Goal: Information Seeking & Learning: Learn about a topic

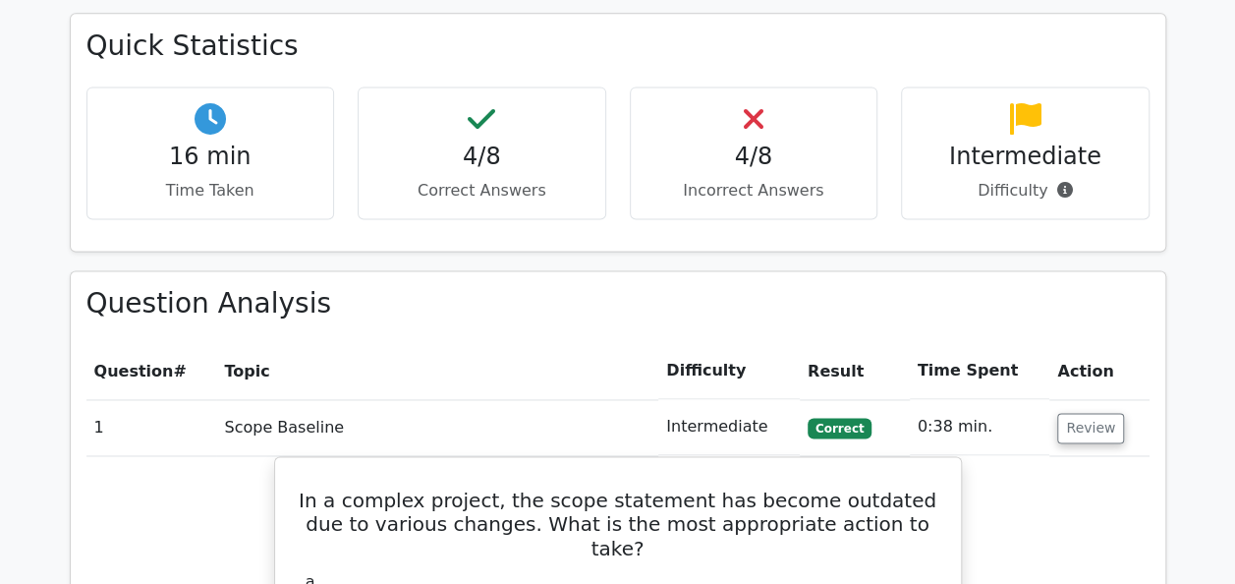
scroll to position [1277, 0]
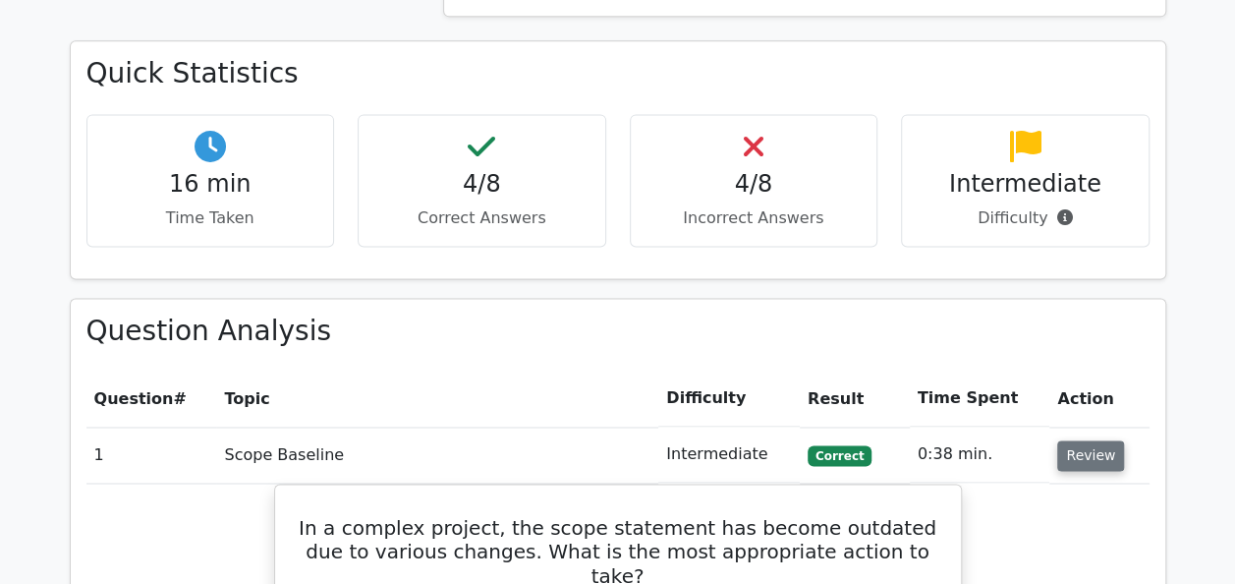
click at [1089, 440] on button "Review" at bounding box center [1090, 455] width 67 height 30
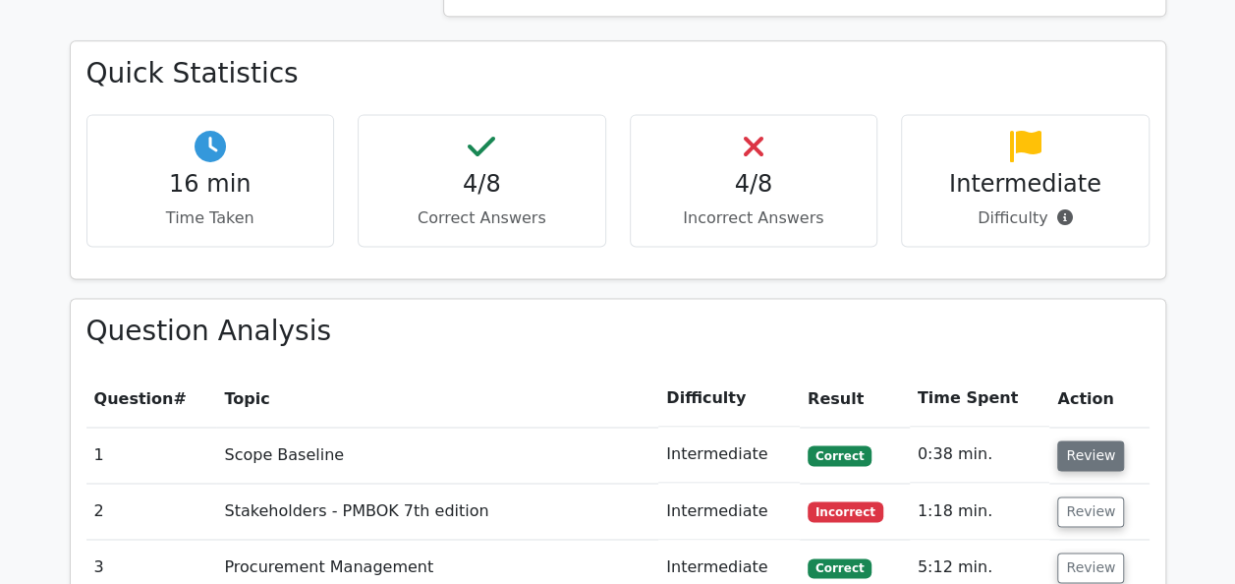
click at [1102, 440] on button "Review" at bounding box center [1090, 455] width 67 height 30
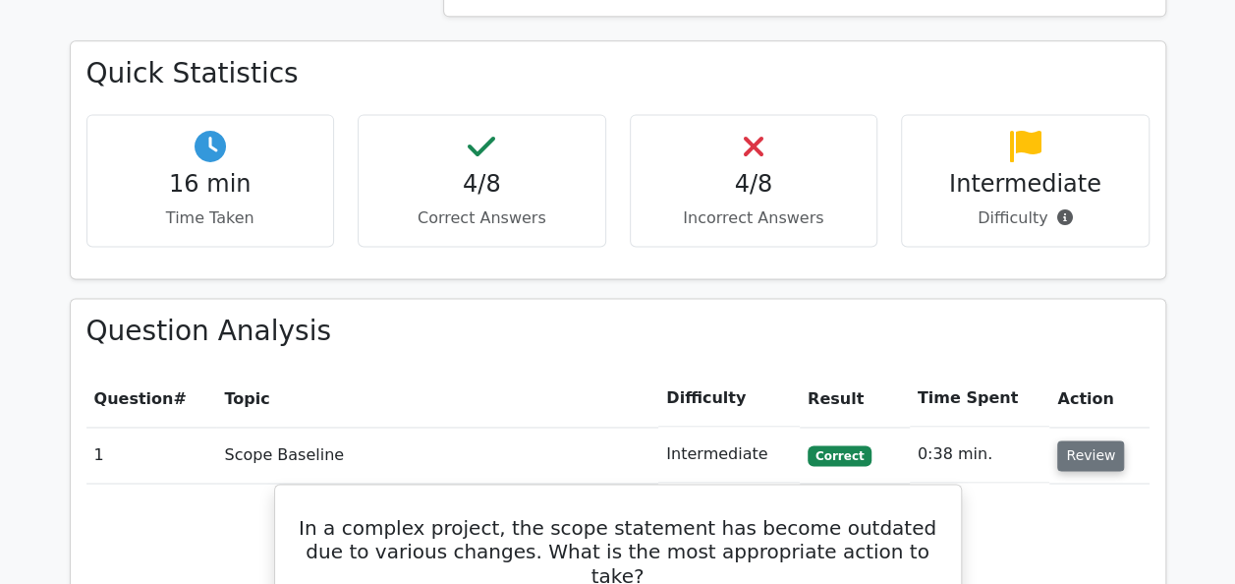
click at [1102, 440] on button "Review" at bounding box center [1090, 455] width 67 height 30
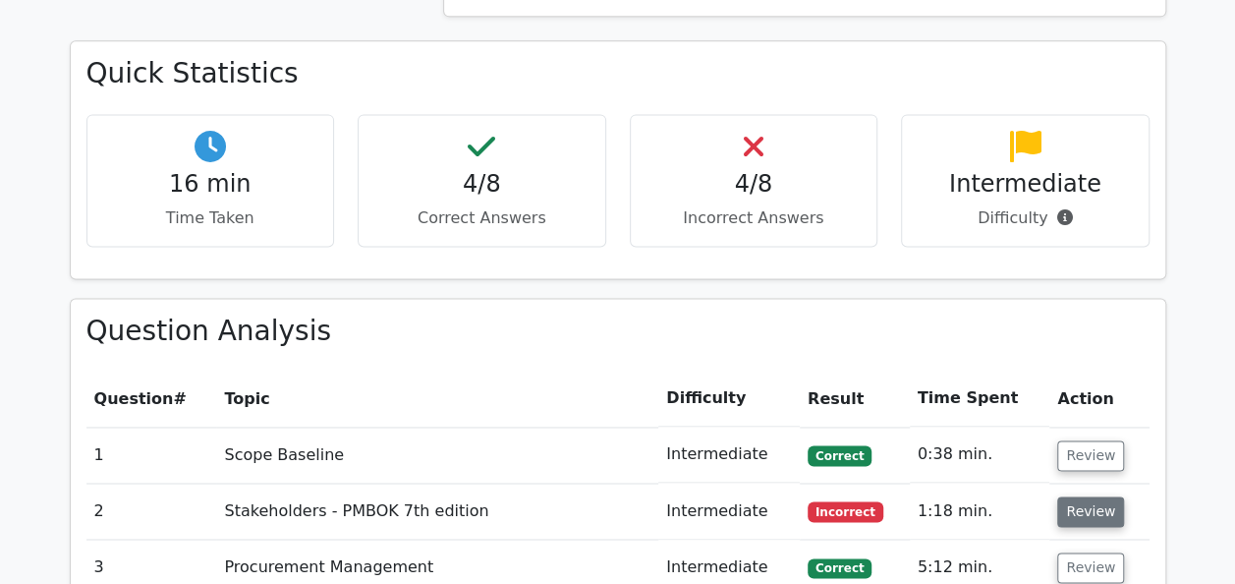
click at [1070, 496] on button "Review" at bounding box center [1090, 511] width 67 height 30
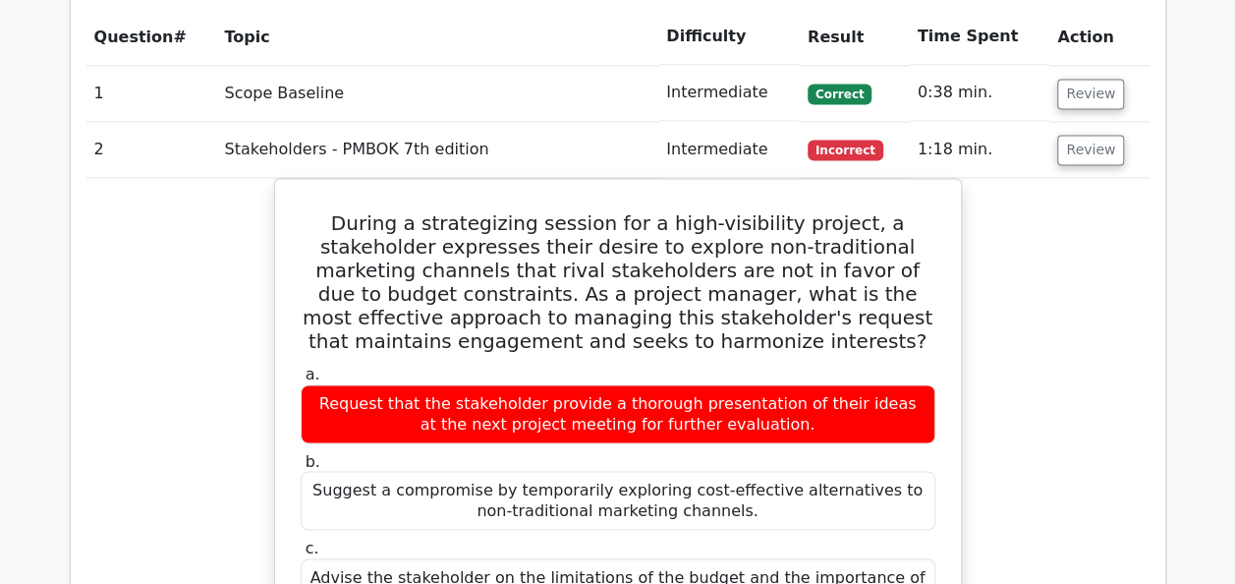
scroll to position [1670, 0]
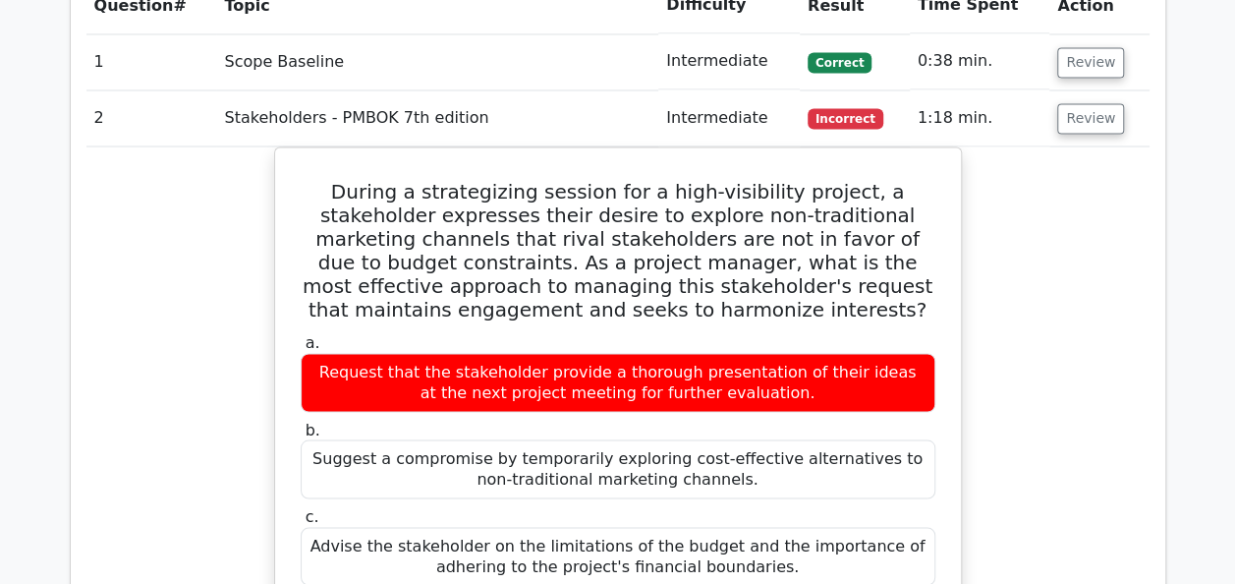
click at [1084, 90] on td "Review" at bounding box center [1098, 118] width 99 height 56
click at [1079, 103] on button "Review" at bounding box center [1090, 118] width 67 height 30
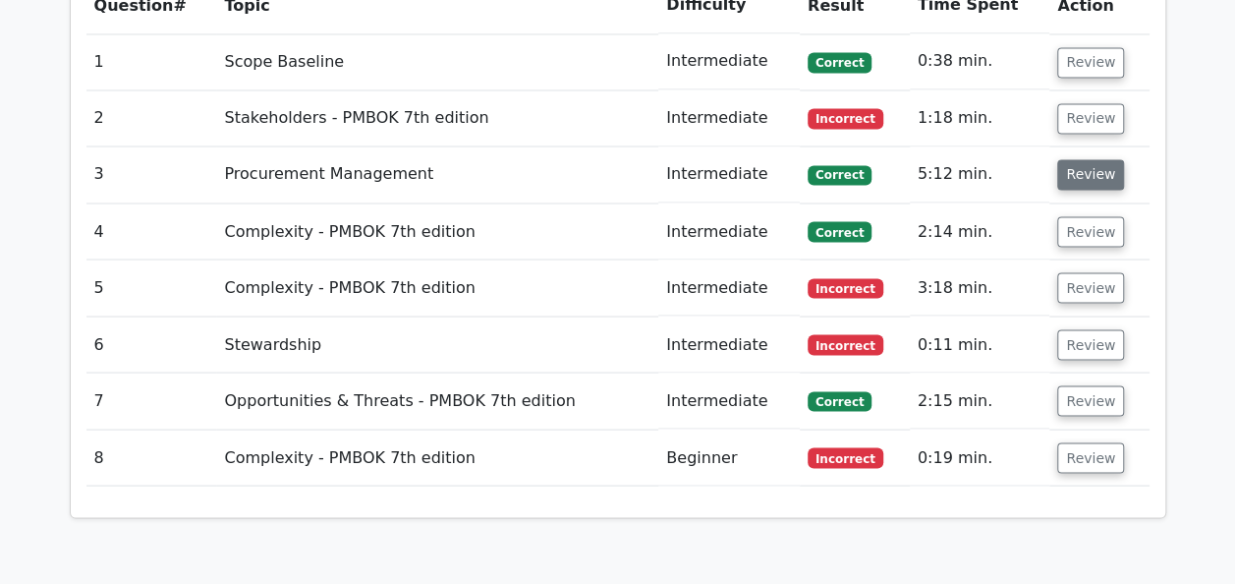
click at [1059, 159] on button "Review" at bounding box center [1090, 174] width 67 height 30
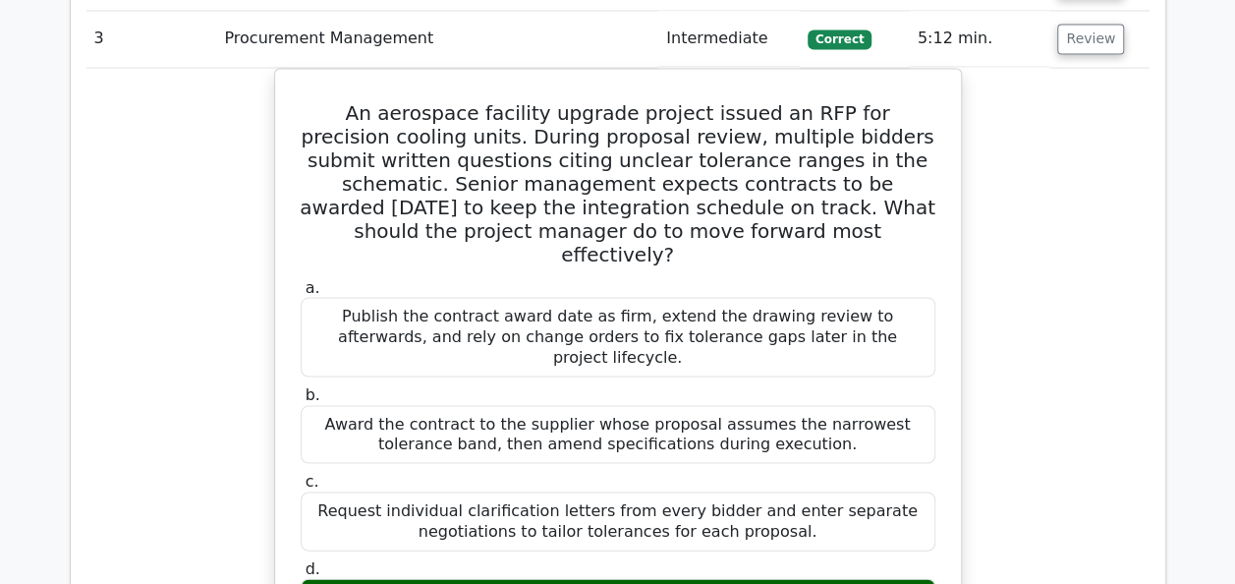
scroll to position [1375, 0]
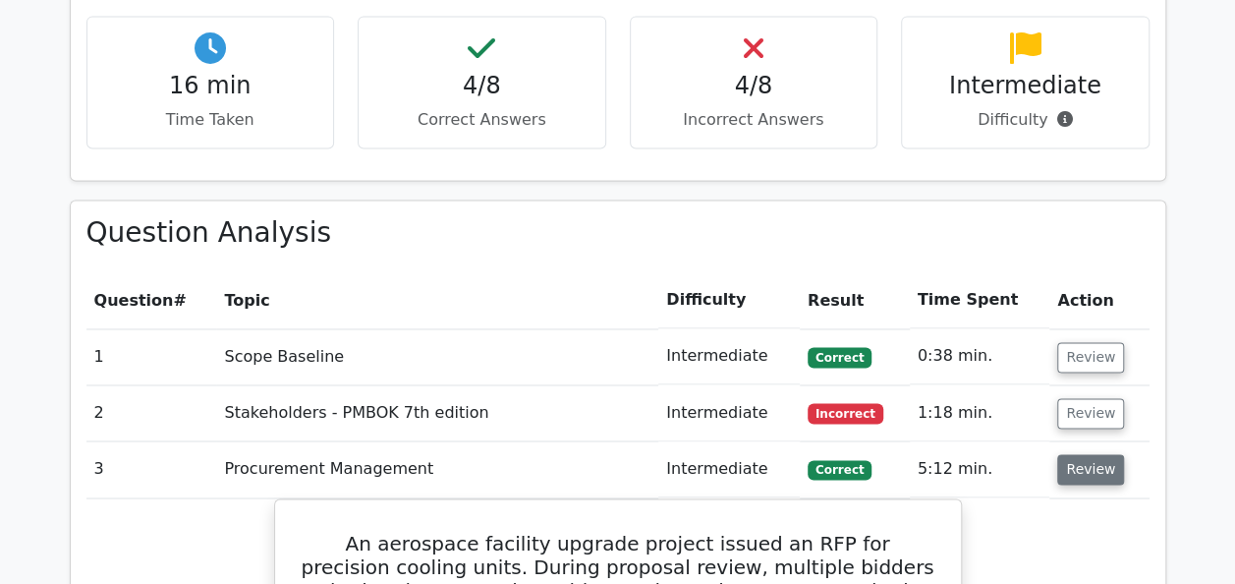
click at [1076, 454] on button "Review" at bounding box center [1090, 469] width 67 height 30
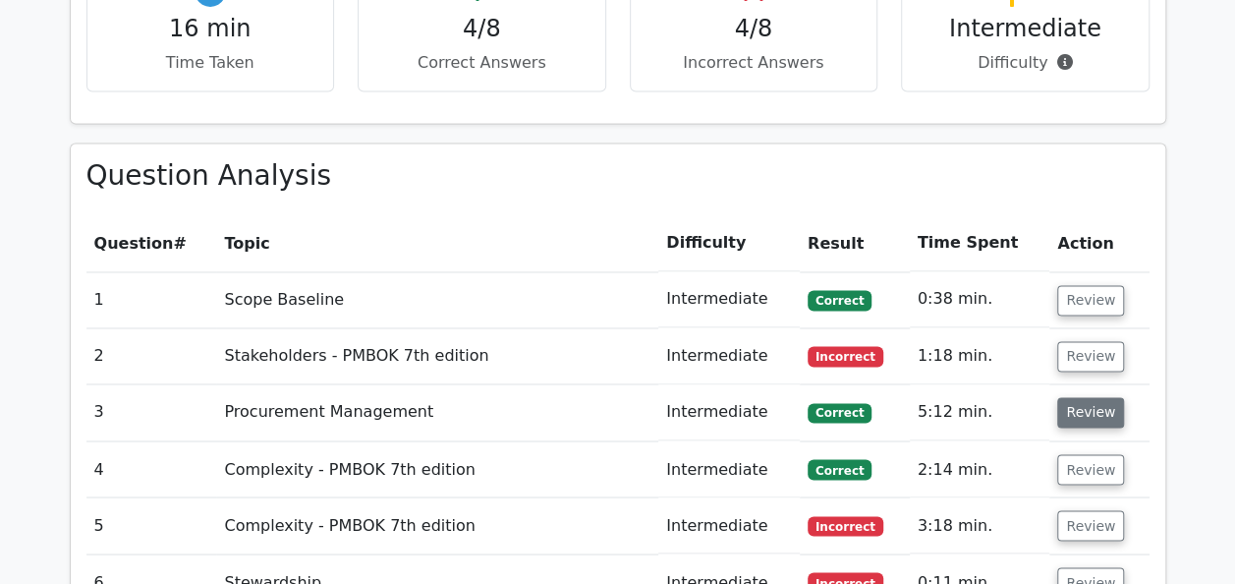
scroll to position [1474, 0]
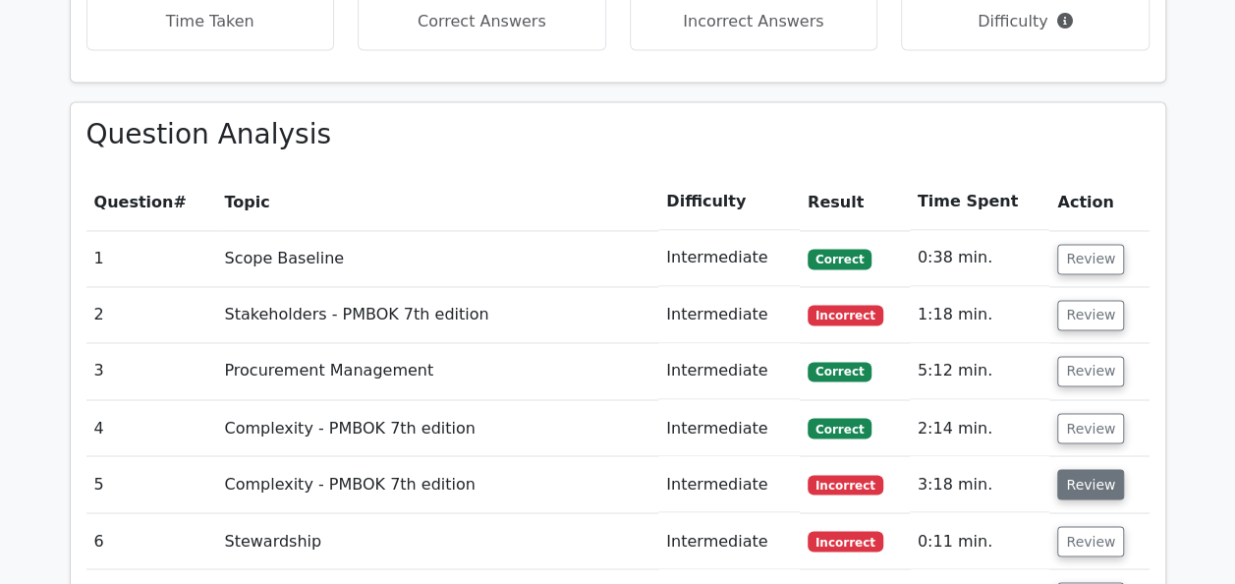
click at [1079, 469] on button "Review" at bounding box center [1090, 484] width 67 height 30
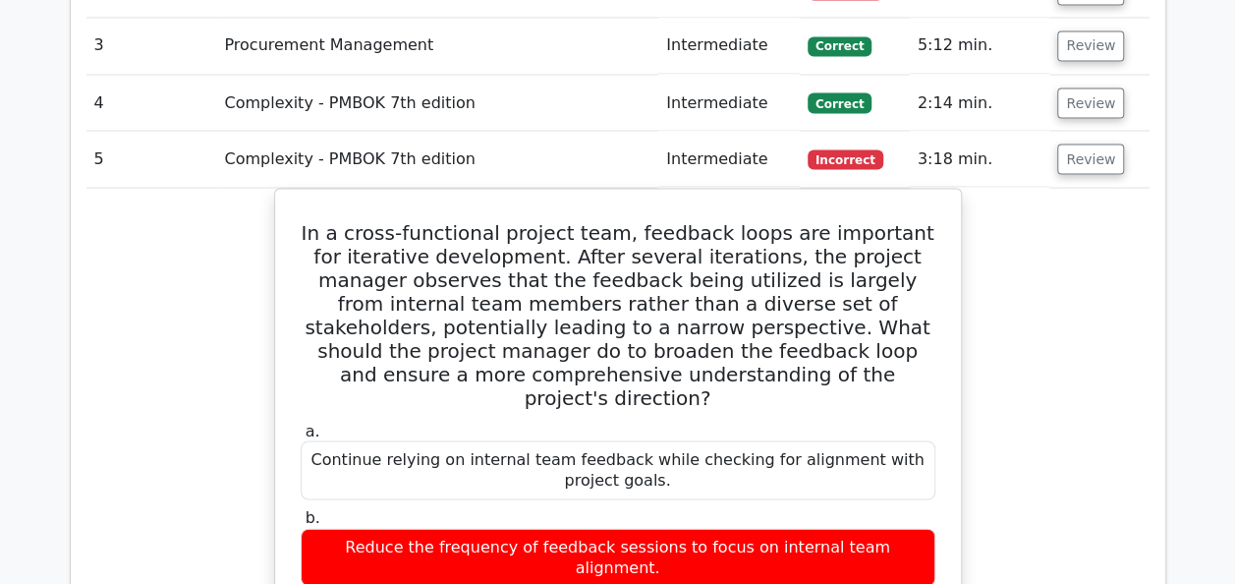
scroll to position [1768, 0]
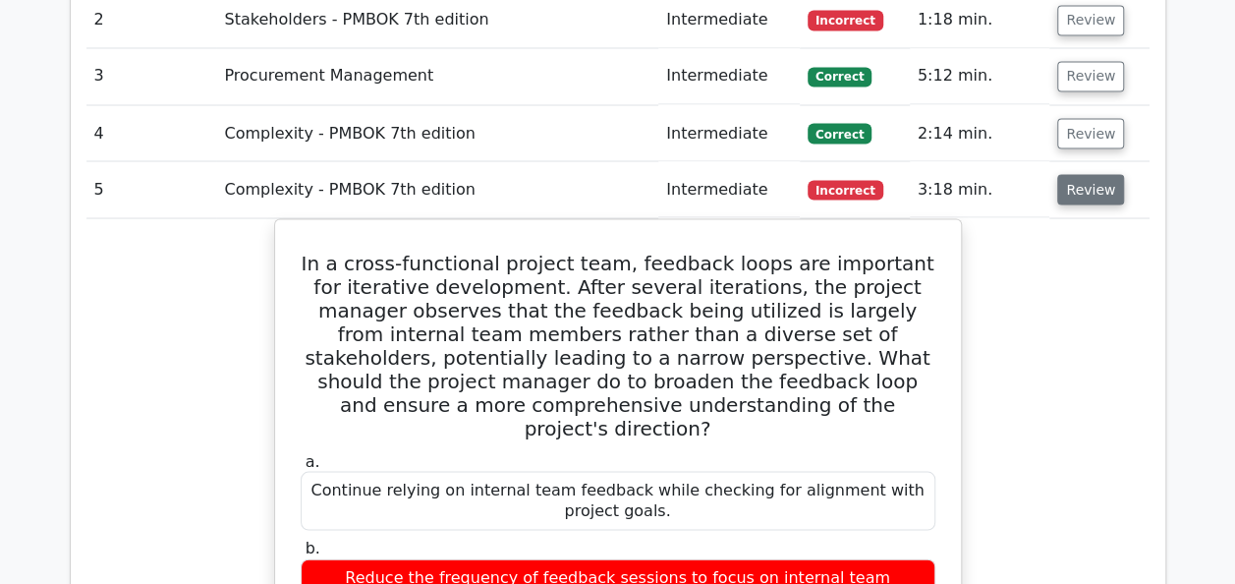
click at [1069, 174] on button "Review" at bounding box center [1090, 189] width 67 height 30
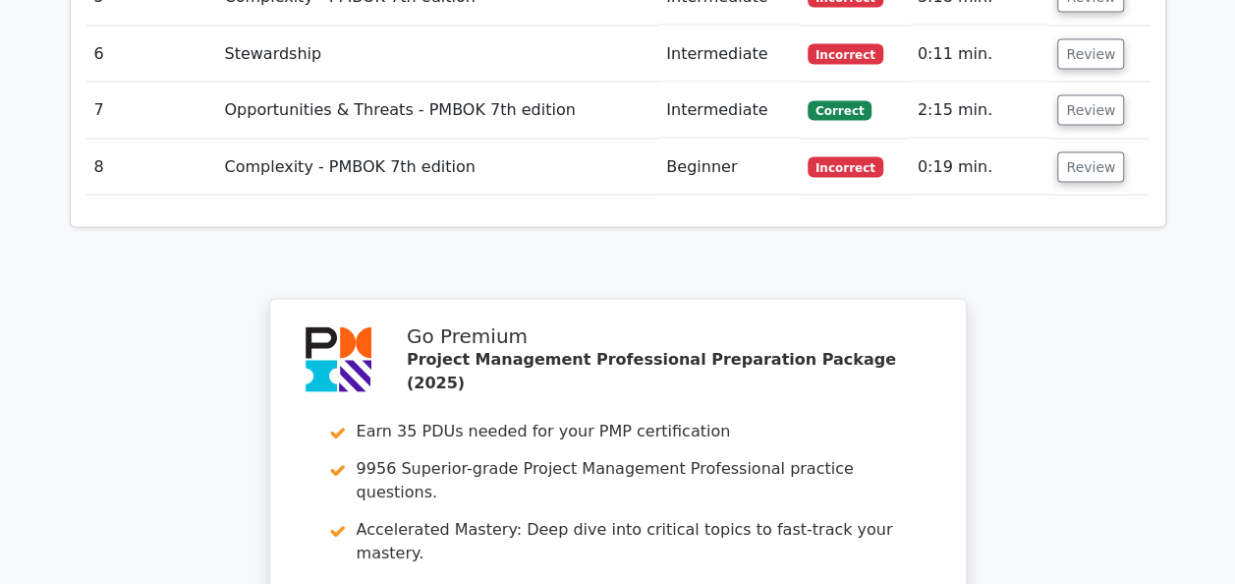
scroll to position [1670, 0]
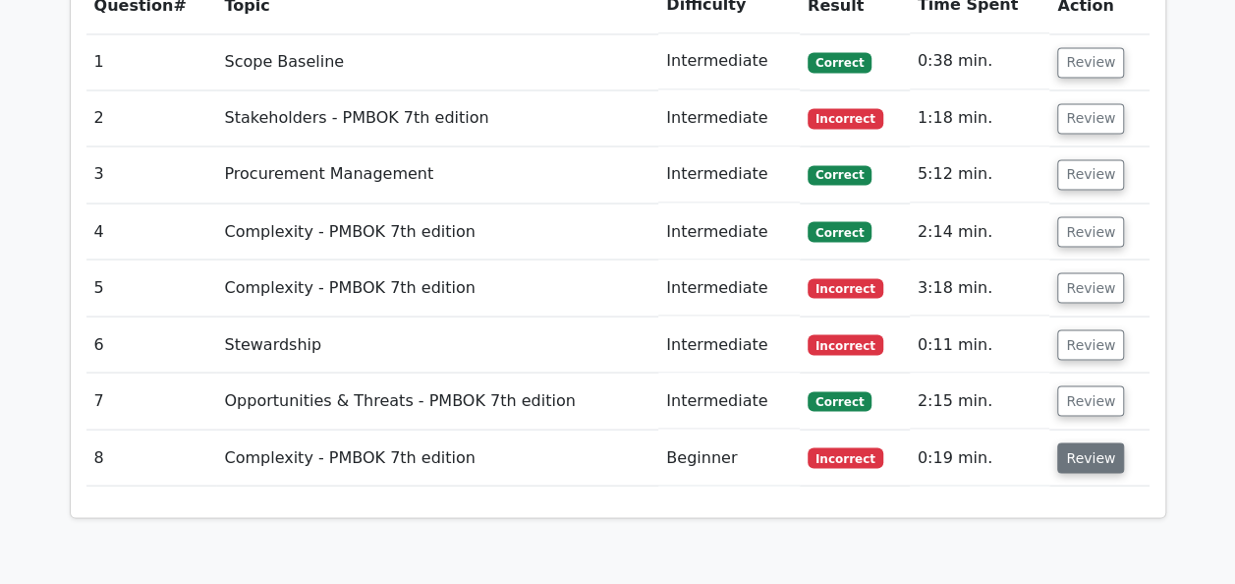
click at [1073, 442] on button "Review" at bounding box center [1090, 457] width 67 height 30
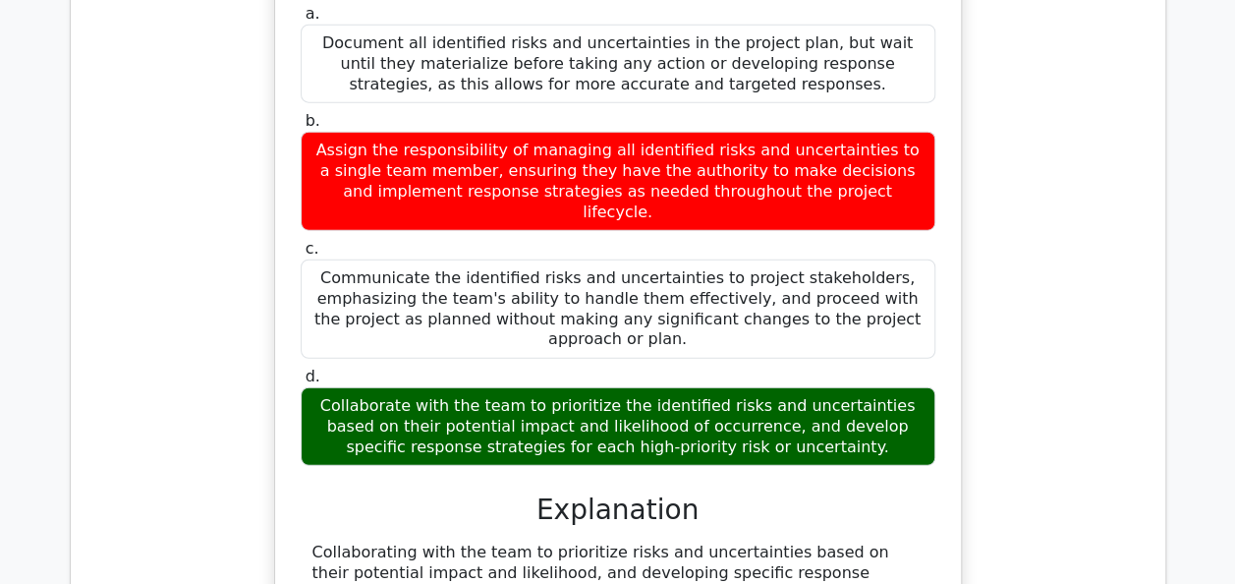
scroll to position [2358, 0]
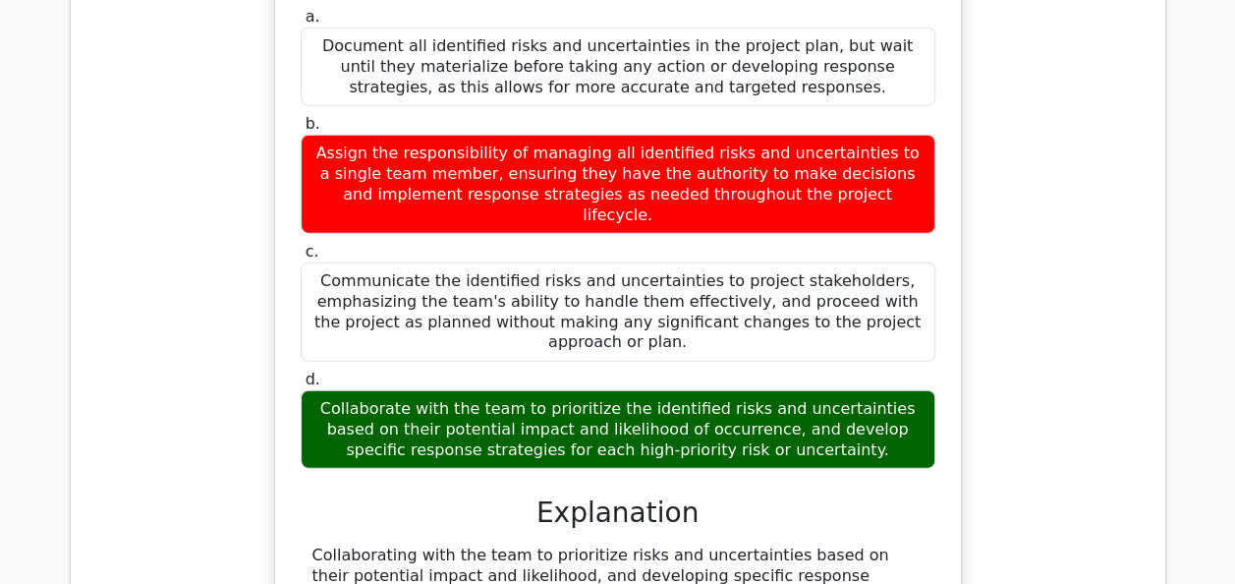
drag, startPoint x: 1073, startPoint y: 292, endPoint x: 1071, endPoint y: 280, distance: 12.0
click at [1073, 292] on div "A project manager is leading a team to develop a new mobile app. During the pla…" at bounding box center [617, 367] width 1063 height 1139
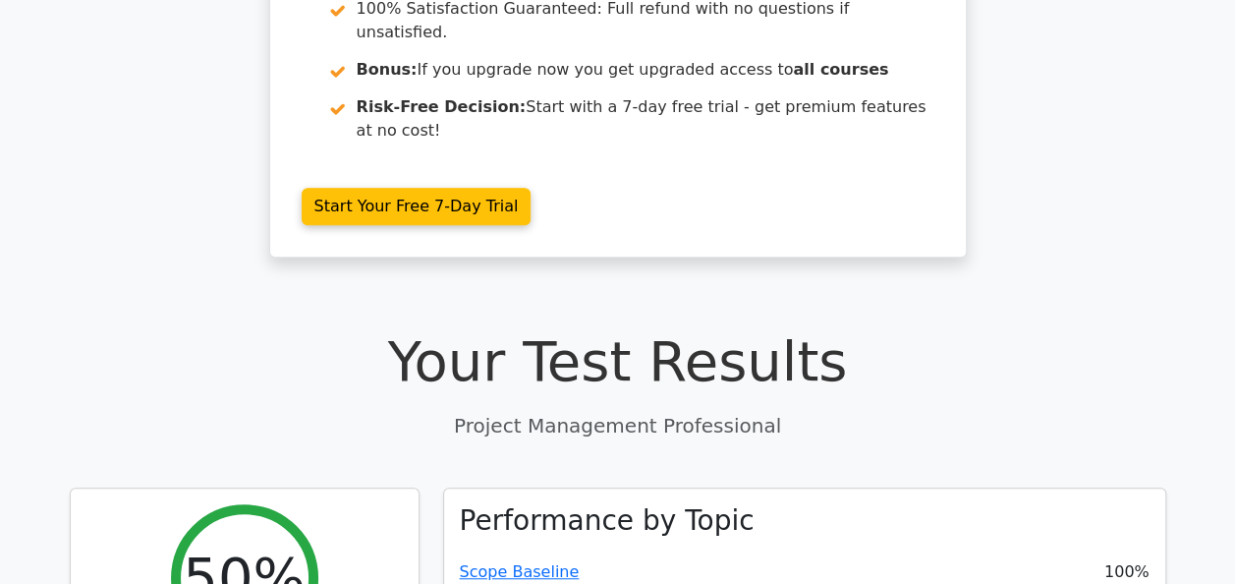
scroll to position [3535, 0]
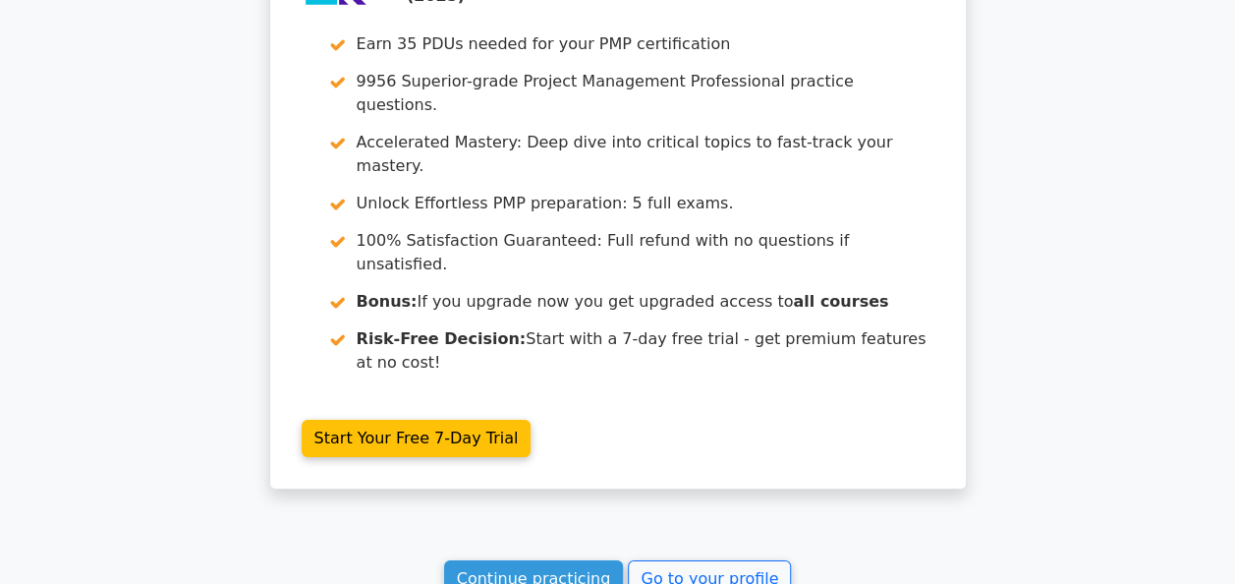
click at [572, 560] on link "Continue practicing" at bounding box center [534, 578] width 180 height 37
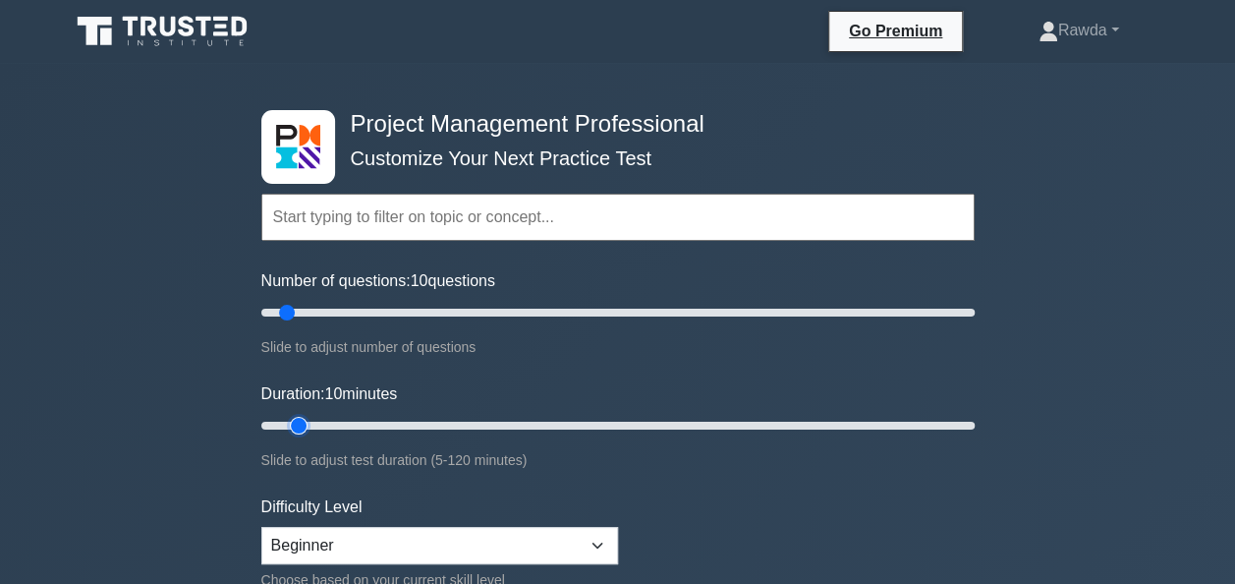
click at [310, 425] on input "Duration: 10 minutes" at bounding box center [617, 426] width 713 height 24
click at [353, 422] on input "Duration: 20 minutes" at bounding box center [617, 426] width 713 height 24
type input "15"
click at [322, 425] on input "Duration: 15 minutes" at bounding box center [617, 426] width 713 height 24
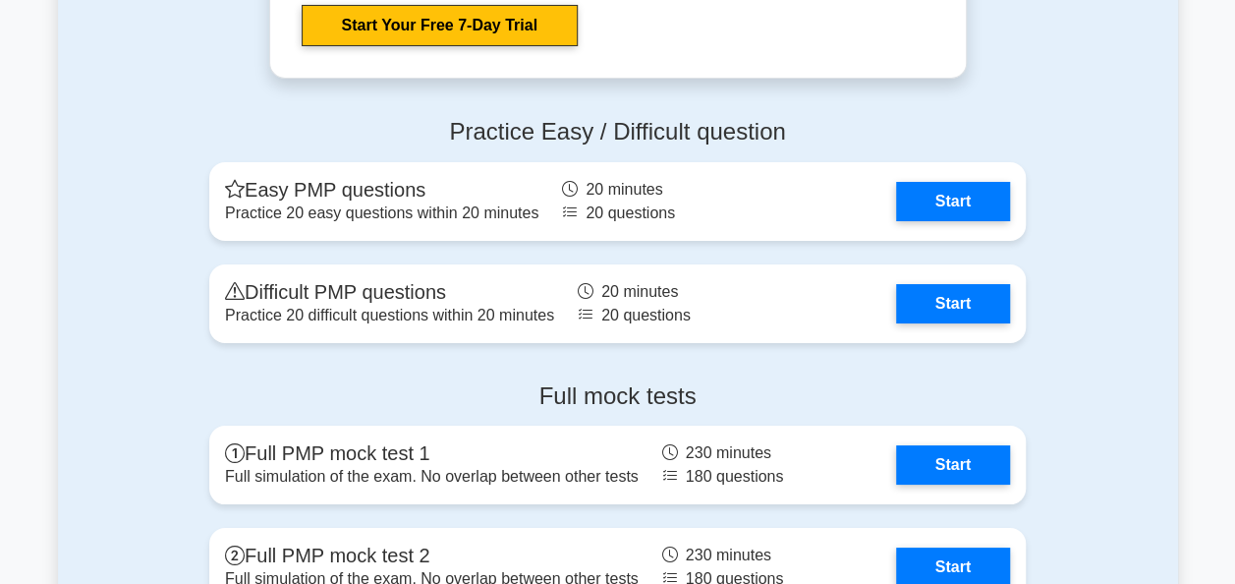
scroll to position [7267, 0]
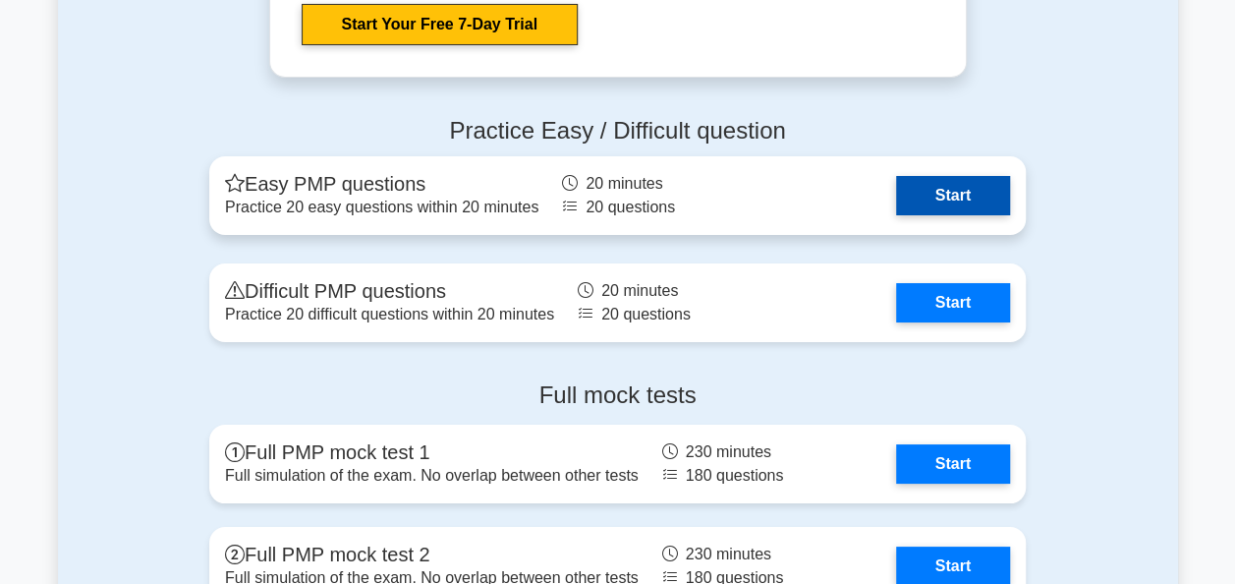
click at [973, 203] on link "Start" at bounding box center [953, 195] width 114 height 39
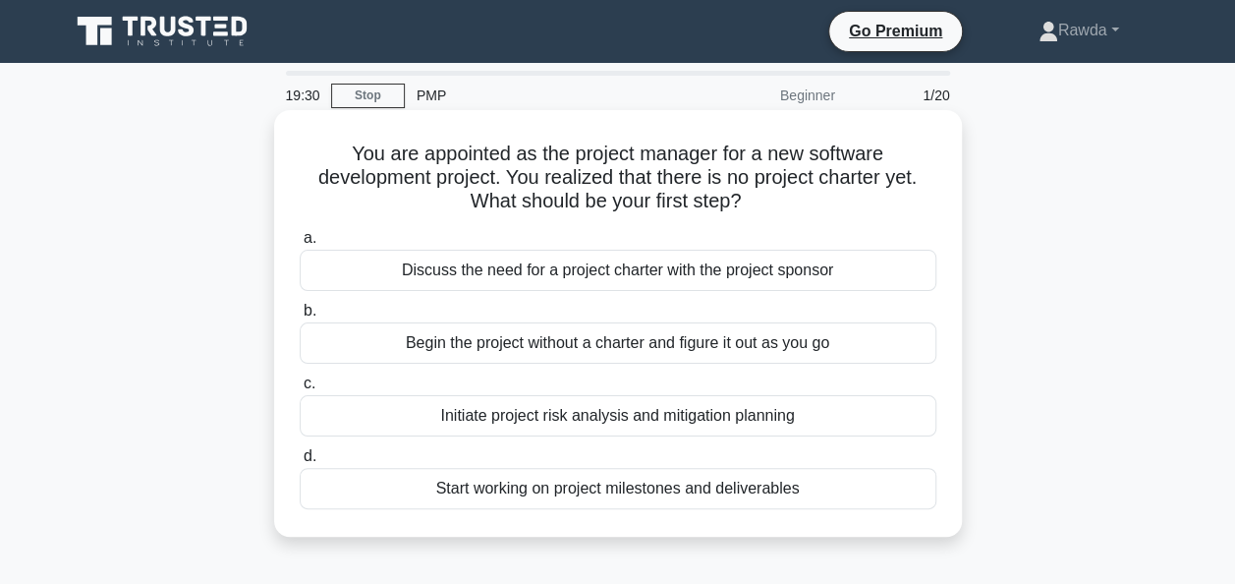
click at [638, 279] on div "Discuss the need for a project charter with the project sponsor" at bounding box center [618, 270] width 637 height 41
click at [300, 245] on input "a. Discuss the need for a project charter with the project sponsor" at bounding box center [300, 238] width 0 height 13
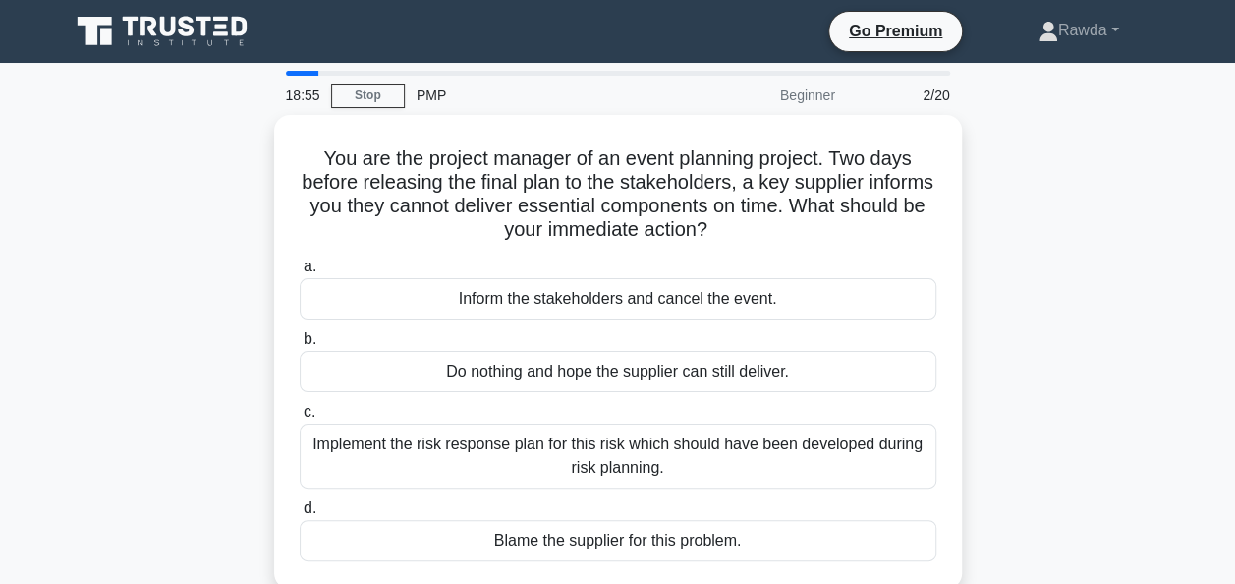
scroll to position [98, 0]
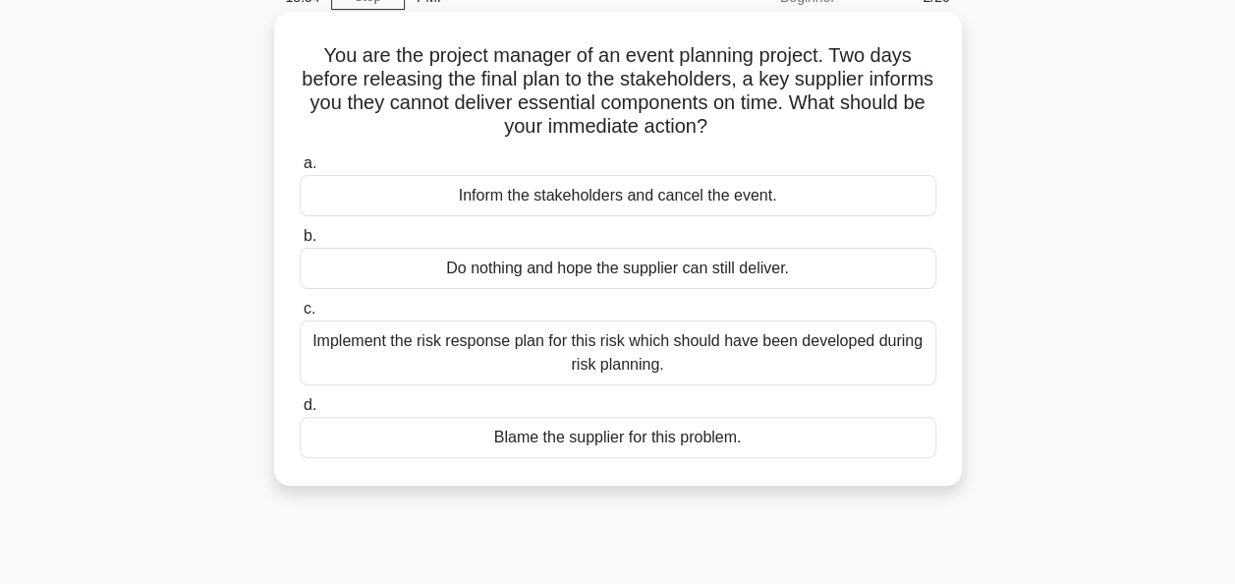
click at [732, 346] on div "Implement the risk response plan for this risk which should have been developed…" at bounding box center [618, 352] width 637 height 65
click at [300, 315] on input "c. Implement the risk response plan for this risk which should have been develo…" at bounding box center [300, 309] width 0 height 13
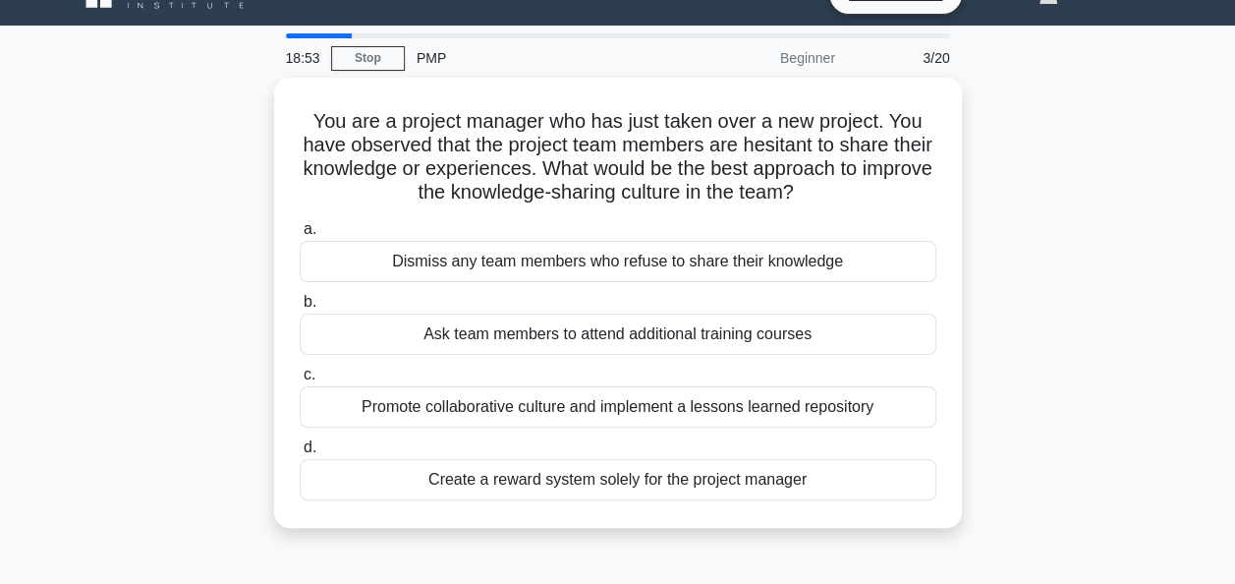
scroll to position [0, 0]
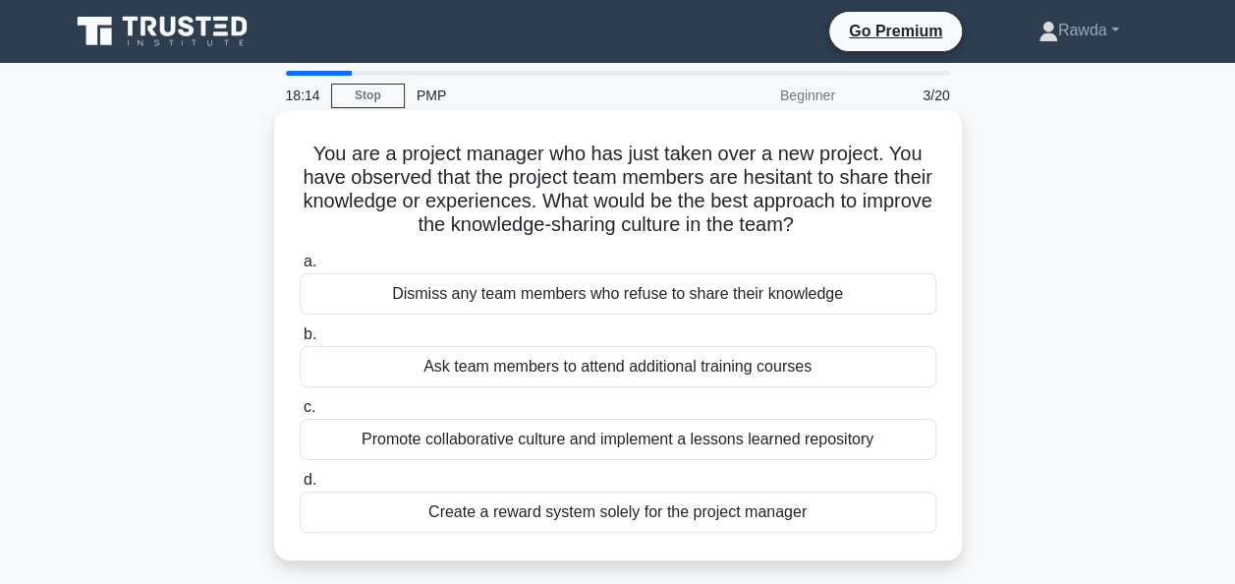
click at [832, 438] on div "Promote collaborative culture and implement a lessons learned repository" at bounding box center [618, 439] width 637 height 41
click at [300, 414] on input "c. Promote collaborative culture and implement a lessons learned repository" at bounding box center [300, 407] width 0 height 13
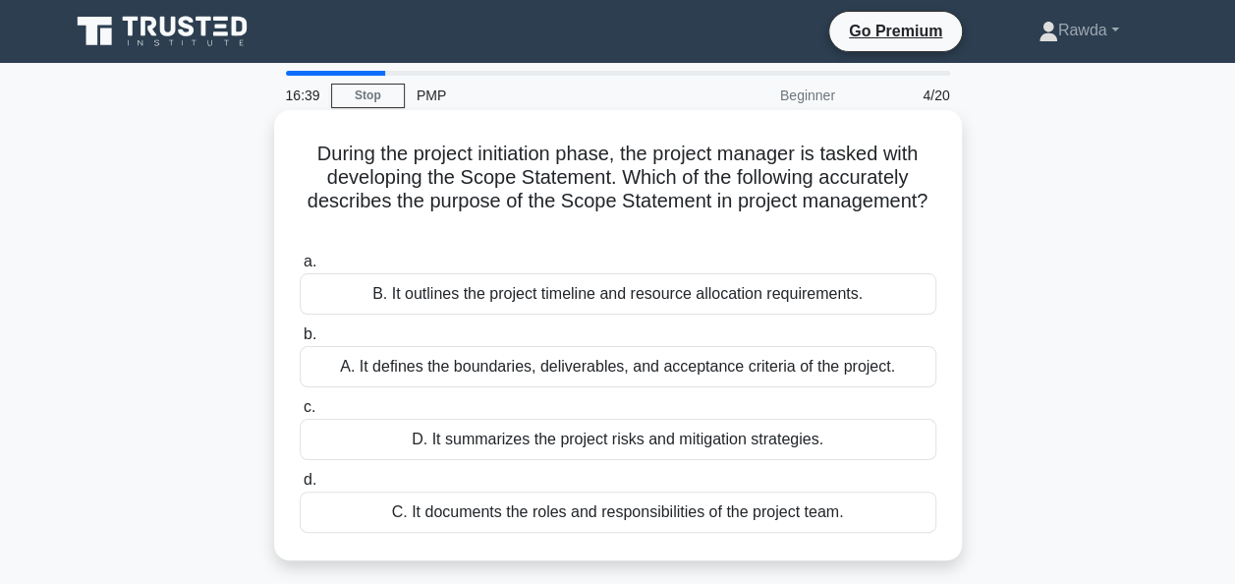
click at [504, 374] on div "A. It defines the boundaries, deliverables, and acceptance criteria of the proj…" at bounding box center [618, 366] width 637 height 41
click at [300, 341] on input "b. A. It defines the boundaries, deliverables, and acceptance criteria of the p…" at bounding box center [300, 334] width 0 height 13
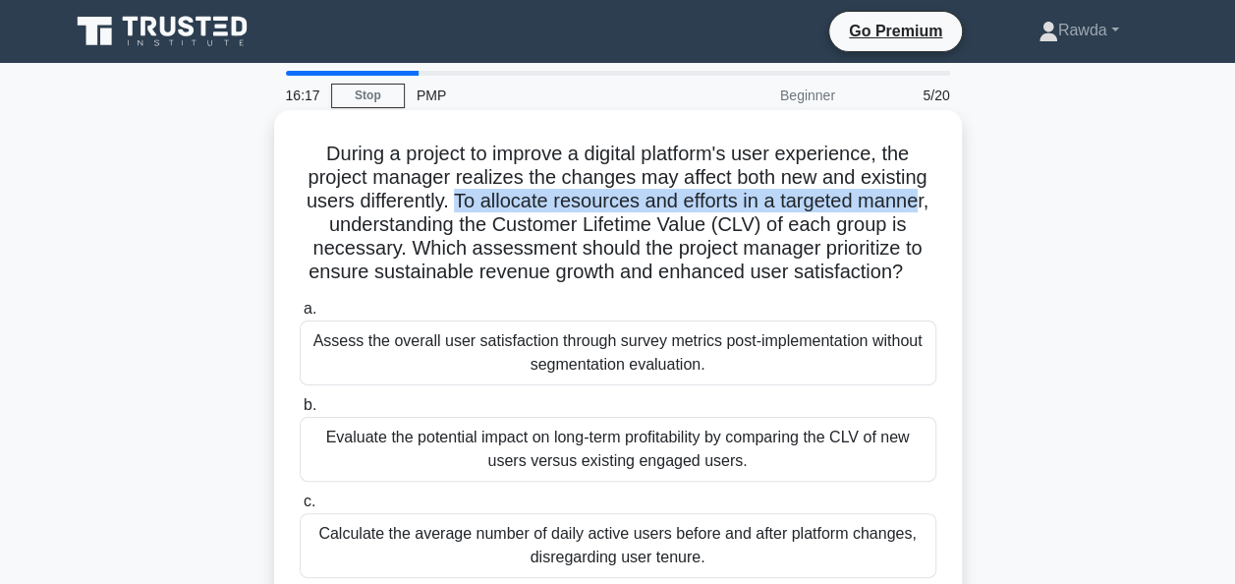
drag, startPoint x: 449, startPoint y: 202, endPoint x: 922, endPoint y: 197, distance: 472.6
click at [922, 197] on h5 "During a project to improve a digital platform's user experience, the project m…" at bounding box center [618, 212] width 641 height 143
drag, startPoint x: 922, startPoint y: 197, endPoint x: 878, endPoint y: 210, distance: 45.1
click at [878, 210] on h5 "During a project to improve a digital platform's user experience, the project m…" at bounding box center [618, 212] width 641 height 143
click at [797, 210] on h5 "During a project to improve a digital platform's user experience, the project m…" at bounding box center [618, 212] width 641 height 143
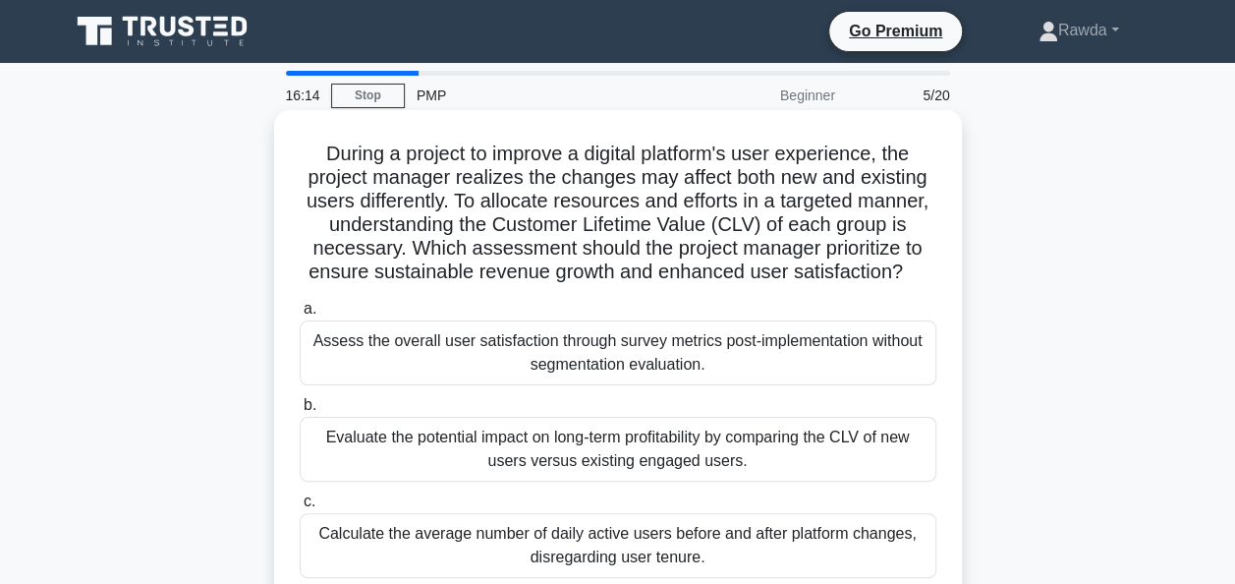
click at [329, 237] on h5 "During a project to improve a digital platform's user experience, the project m…" at bounding box center [618, 212] width 641 height 143
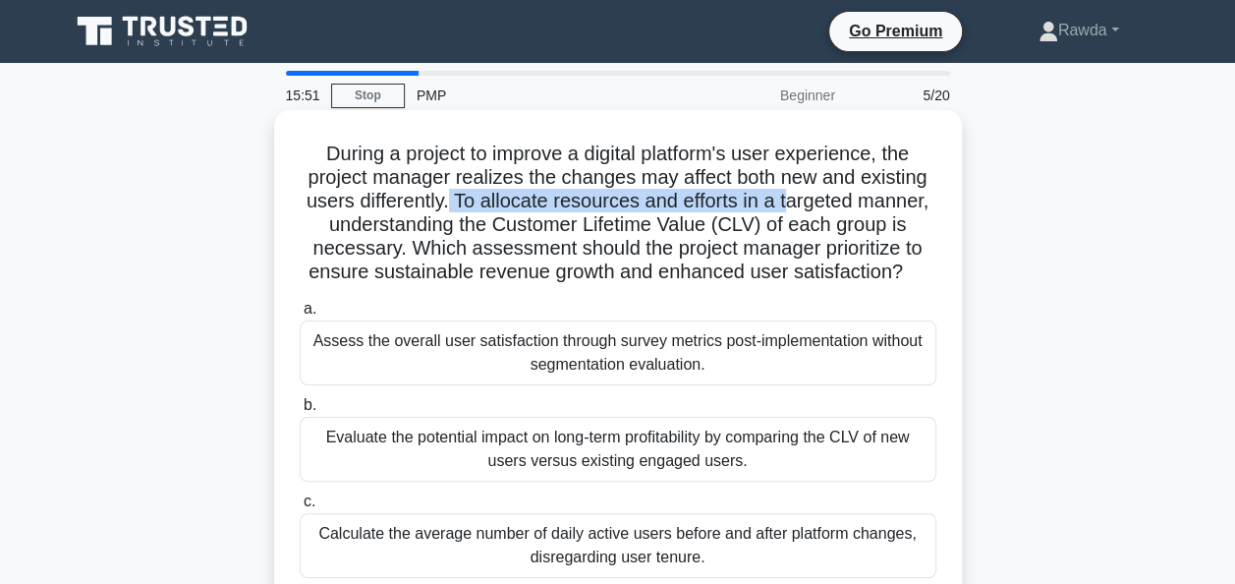
drag, startPoint x: 448, startPoint y: 200, endPoint x: 792, endPoint y: 198, distance: 343.9
click at [792, 198] on h5 "During a project to improve a digital platform's user experience, the project m…" at bounding box center [618, 212] width 641 height 143
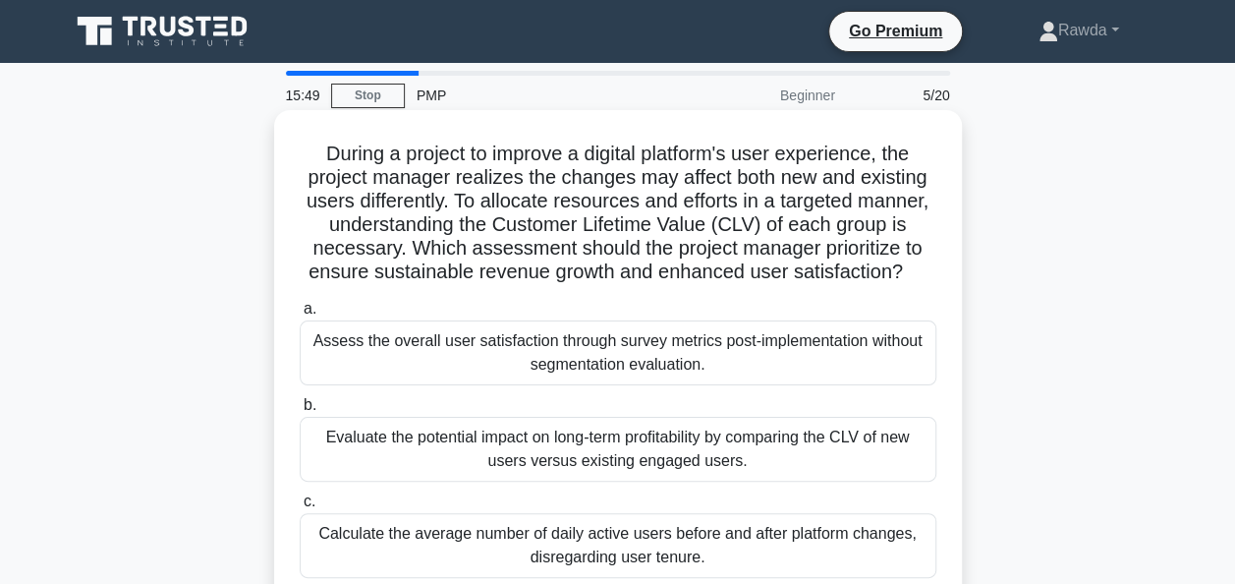
click at [379, 225] on h5 "During a project to improve a digital platform's user experience, the project m…" at bounding box center [618, 212] width 641 height 143
drag, startPoint x: 379, startPoint y: 225, endPoint x: 421, endPoint y: 228, distance: 41.4
click at [413, 228] on h5 "During a project to improve a digital platform's user experience, the project m…" at bounding box center [618, 212] width 641 height 143
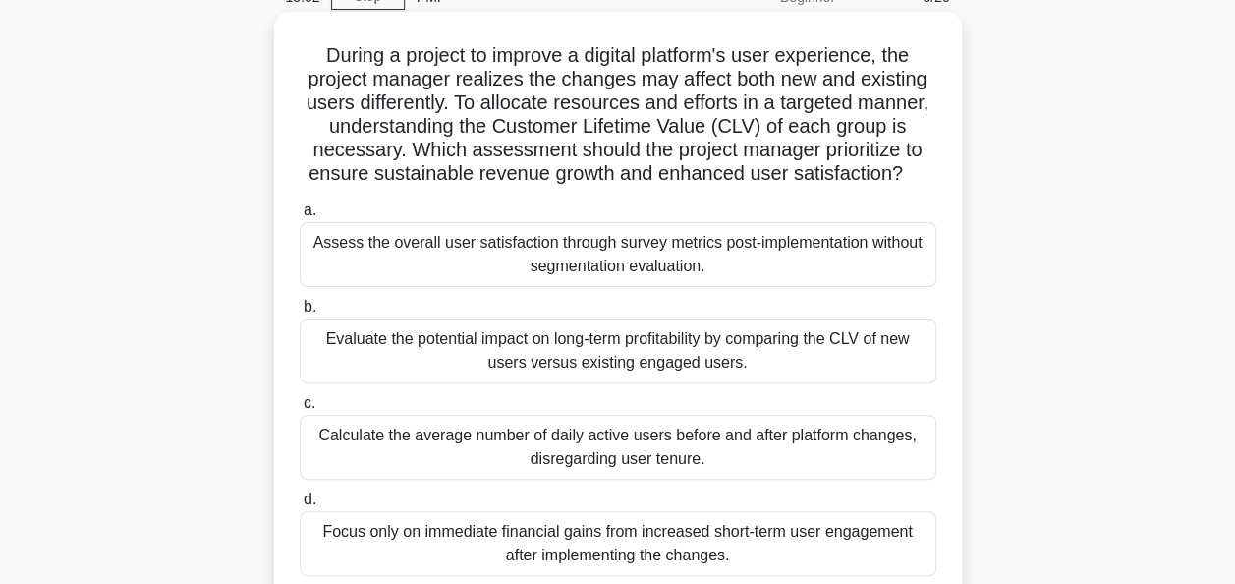
click at [504, 342] on div "Evaluate the potential impact on long-term profitability by comparing the CLV o…" at bounding box center [618, 350] width 637 height 65
click at [300, 313] on input "b. Evaluate the potential impact on long-term profitability by comparing the CL…" at bounding box center [300, 307] width 0 height 13
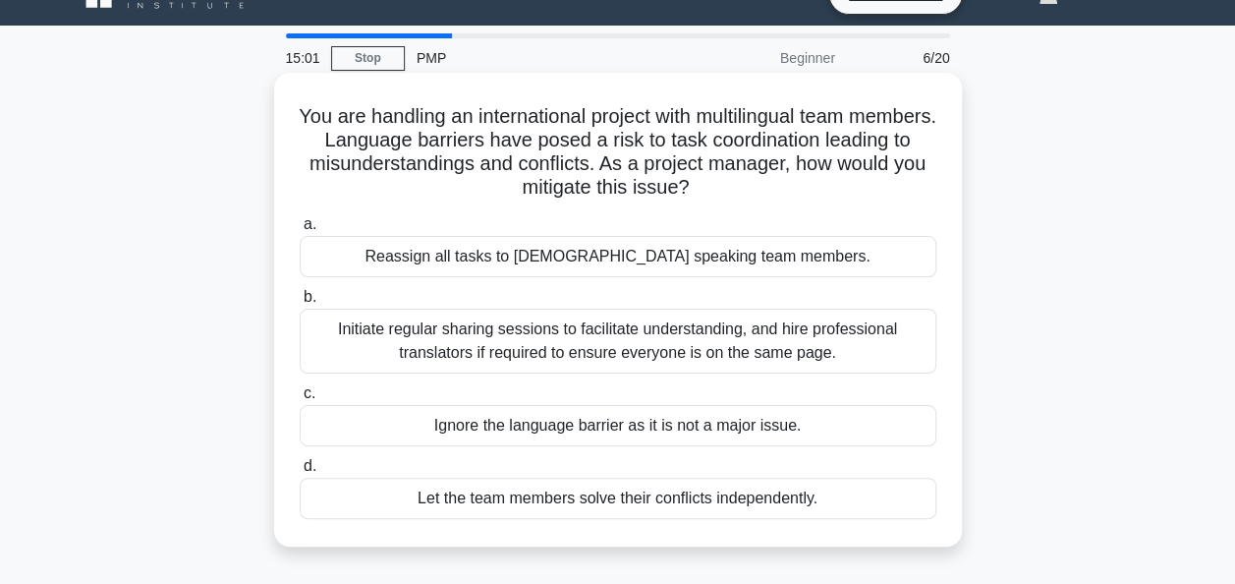
scroll to position [0, 0]
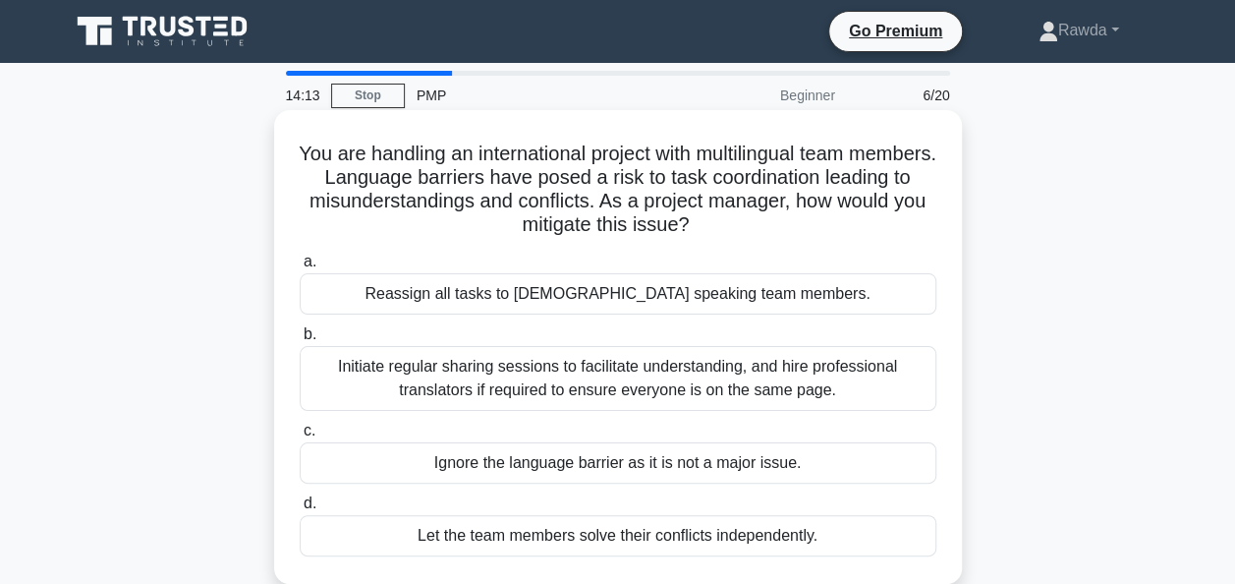
click at [538, 368] on div "Initiate regular sharing sessions to facilitate understanding, and hire profess…" at bounding box center [618, 378] width 637 height 65
click at [300, 341] on input "b. Initiate regular sharing sessions to facilitate understanding, and hire prof…" at bounding box center [300, 334] width 0 height 13
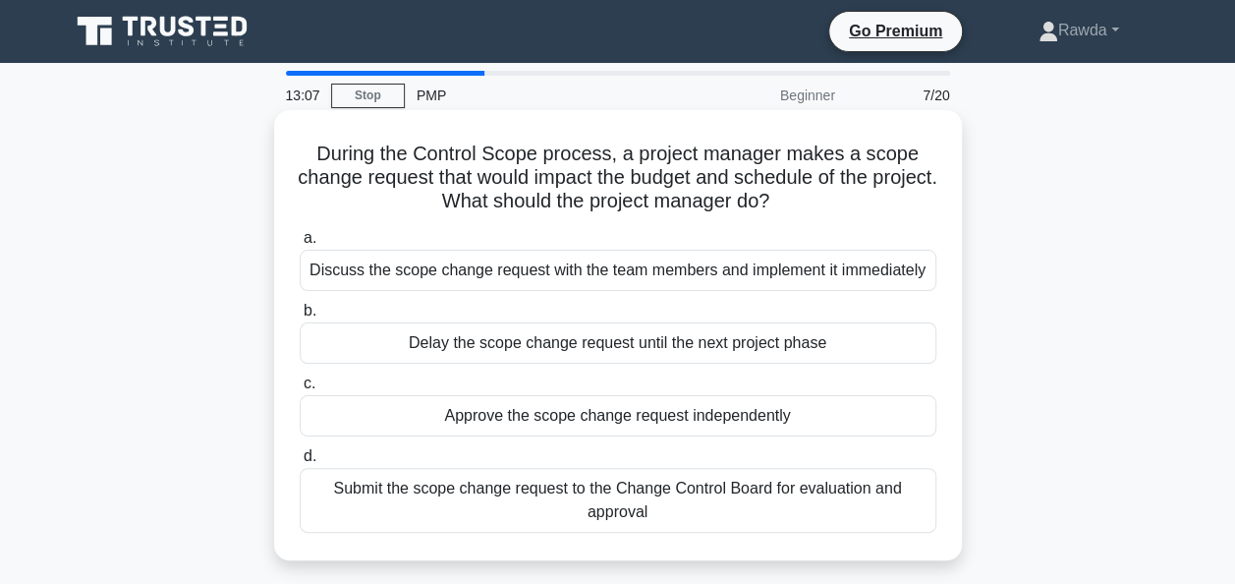
click at [357, 497] on div "Submit the scope change request to the Change Control Board for evaluation and …" at bounding box center [618, 500] width 637 height 65
click at [300, 463] on input "d. Submit the scope change request to the Change Control Board for evaluation a…" at bounding box center [300, 456] width 0 height 13
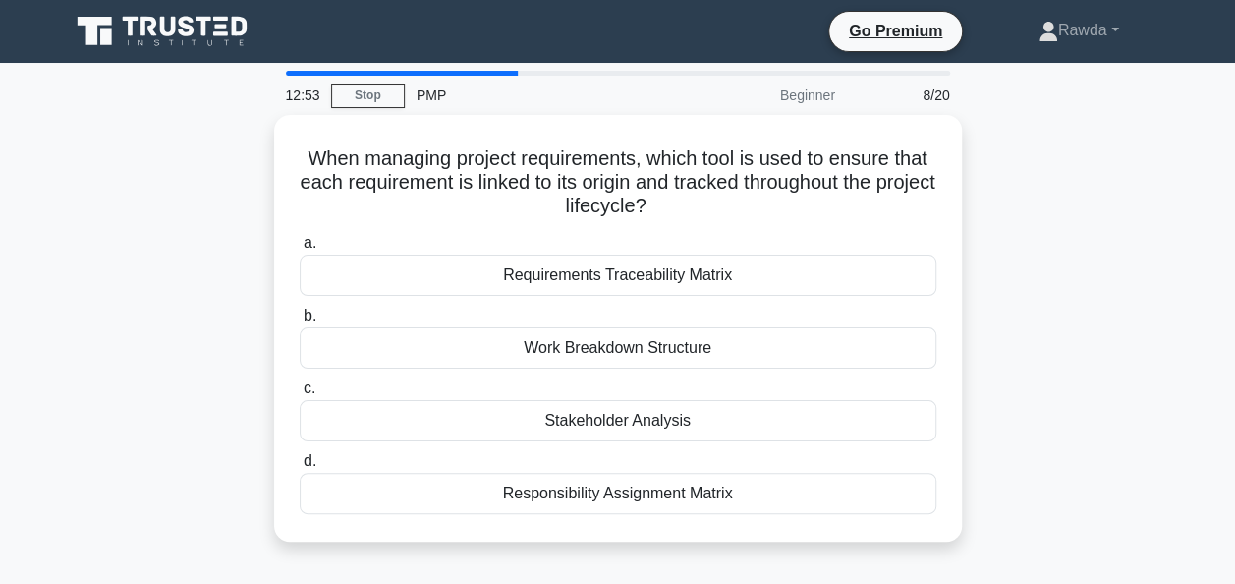
click at [1185, 373] on main "12:53 Stop PMP Beginner 8/20 When managing project requirements, which tool is …" at bounding box center [617, 562] width 1235 height 998
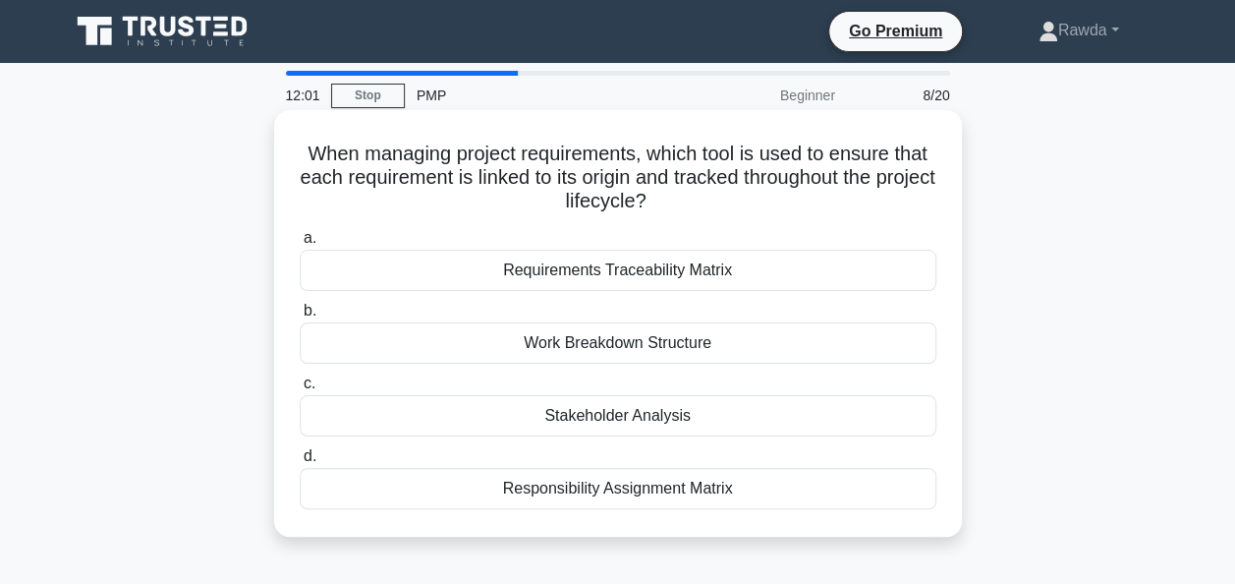
click at [730, 350] on div "Work Breakdown Structure" at bounding box center [618, 342] width 637 height 41
click at [300, 317] on input "b. Work Breakdown Structure" at bounding box center [300, 311] width 0 height 13
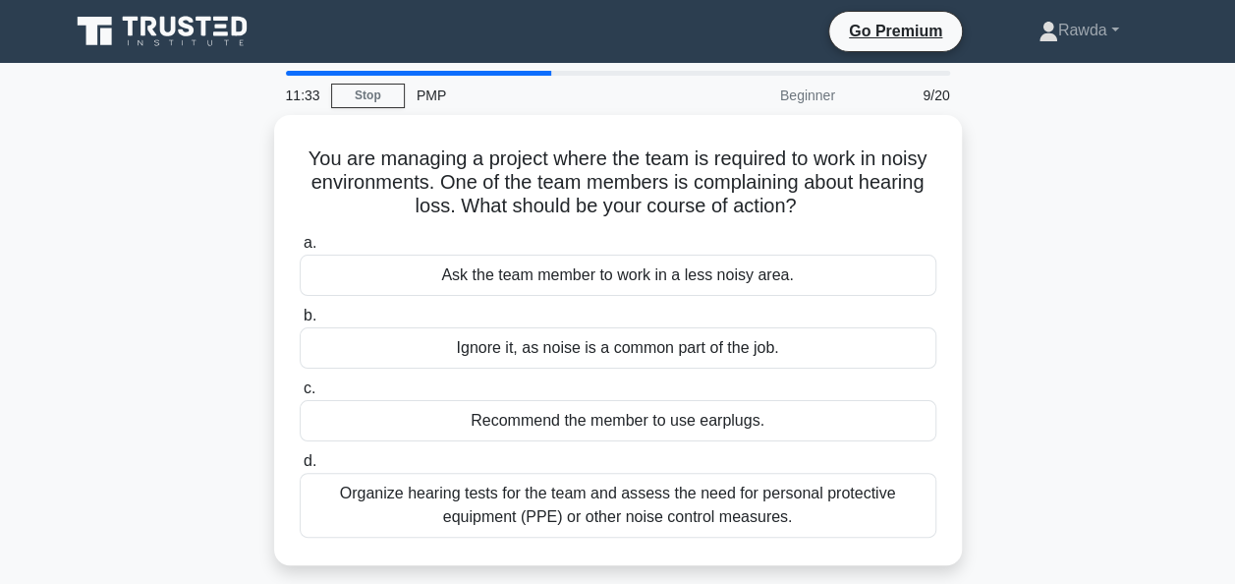
click at [1090, 303] on div "You are managing a project where the team is required to work in noisy environm…" at bounding box center [618, 352] width 1120 height 474
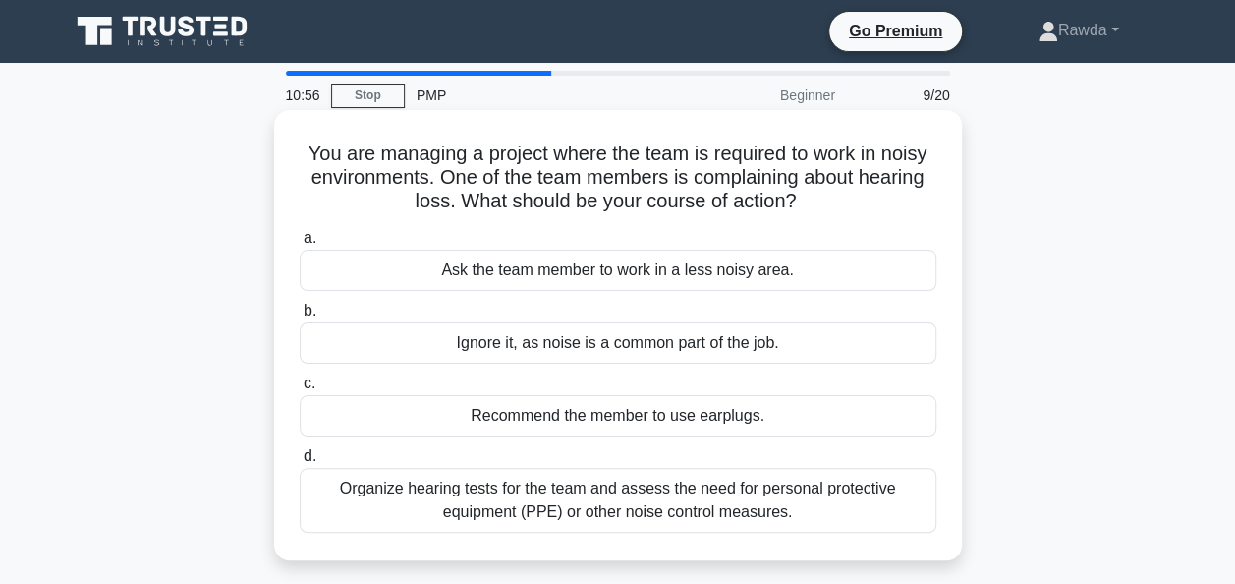
click at [510, 505] on div "Organize hearing tests for the team and assess the need for personal protective…" at bounding box center [618, 500] width 637 height 65
click at [300, 463] on input "d. Organize hearing tests for the team and assess the need for personal protect…" at bounding box center [300, 456] width 0 height 13
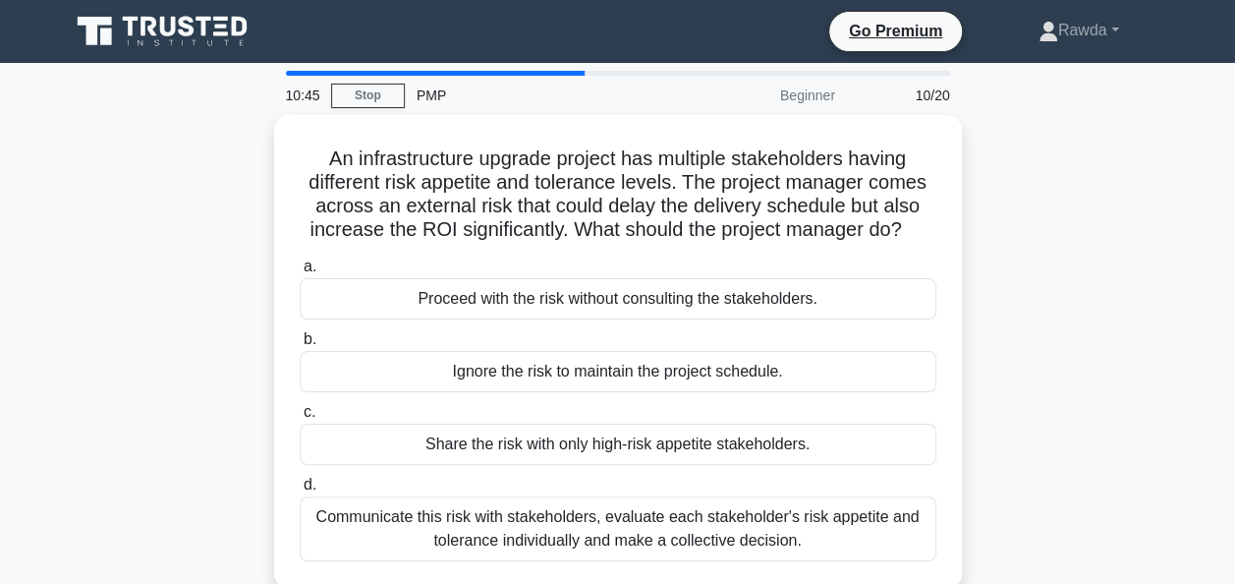
click at [1157, 297] on div "An infrastructure upgrade project has multiple stakeholders having different ri…" at bounding box center [618, 363] width 1120 height 497
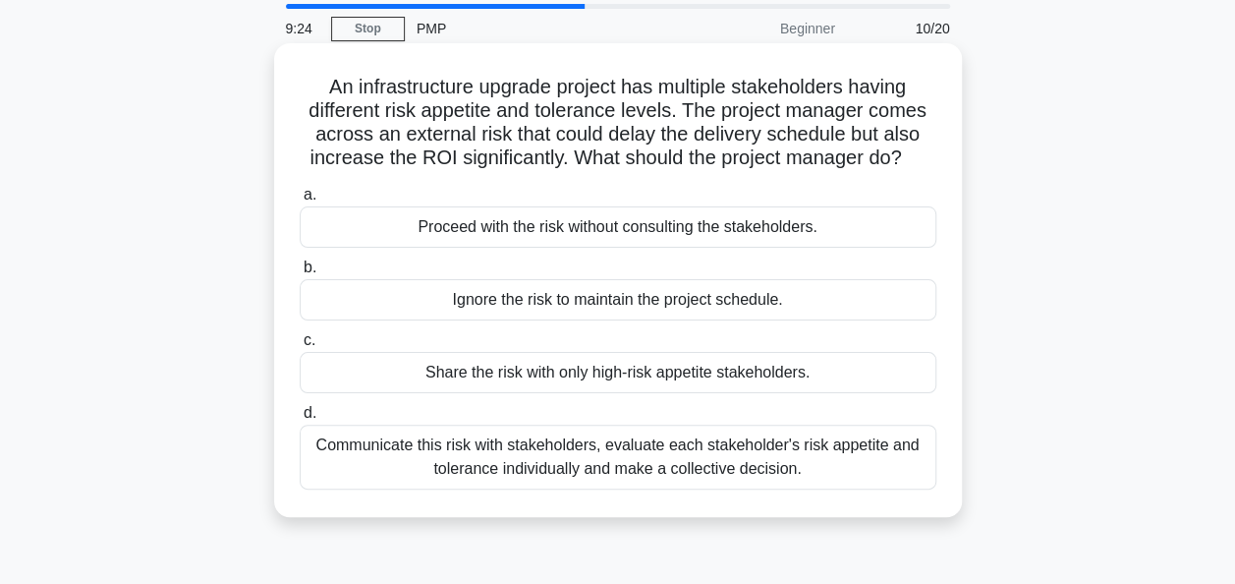
scroll to position [98, 0]
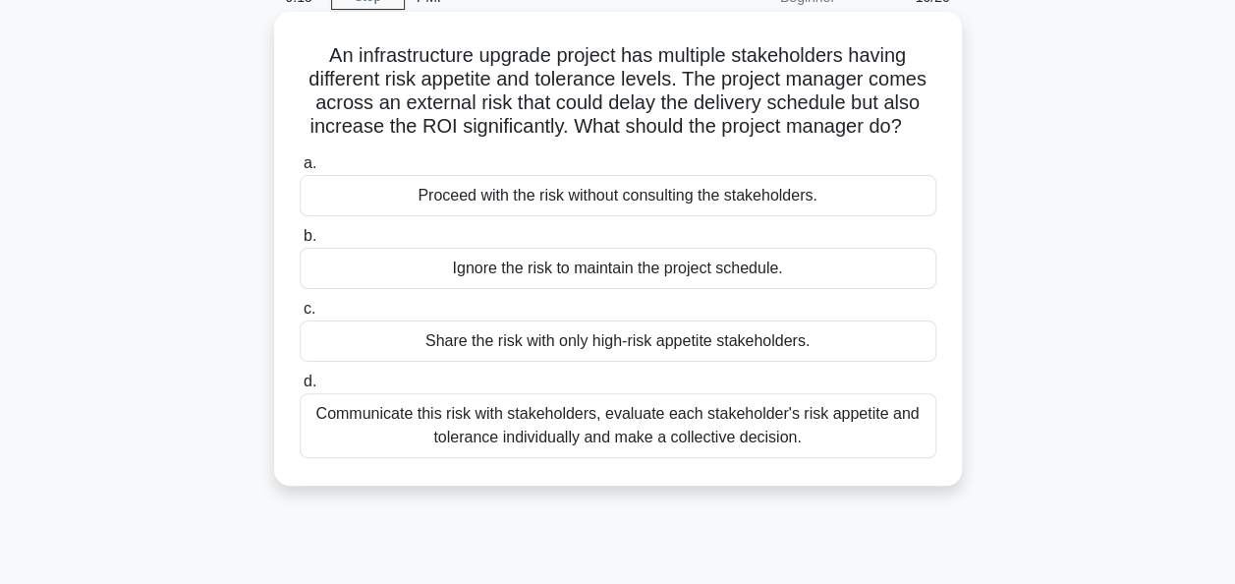
click at [629, 431] on div "Communicate this risk with stakeholders, evaluate each stakeholder's risk appet…" at bounding box center [618, 425] width 637 height 65
click at [300, 388] on input "d. Communicate this risk with stakeholders, evaluate each stakeholder's risk ap…" at bounding box center [300, 381] width 0 height 13
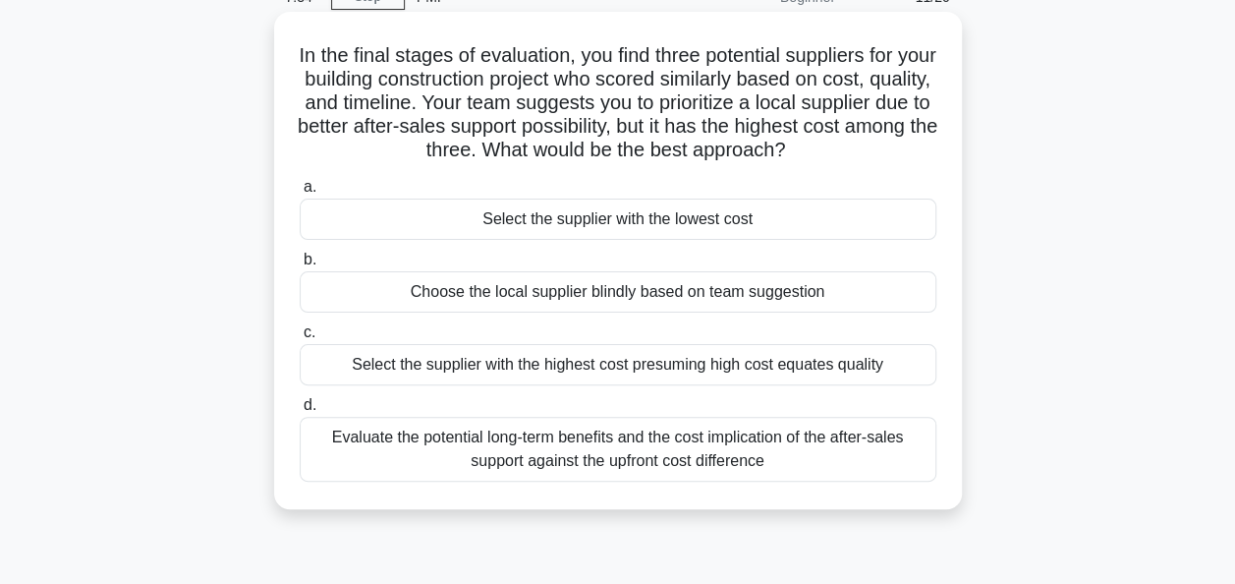
click at [790, 451] on div "Evaluate the potential long-term benefits and the cost implication of the after…" at bounding box center [618, 449] width 637 height 65
click at [300, 412] on input "d. Evaluate the potential long-term benefits and the cost implication of the af…" at bounding box center [300, 405] width 0 height 13
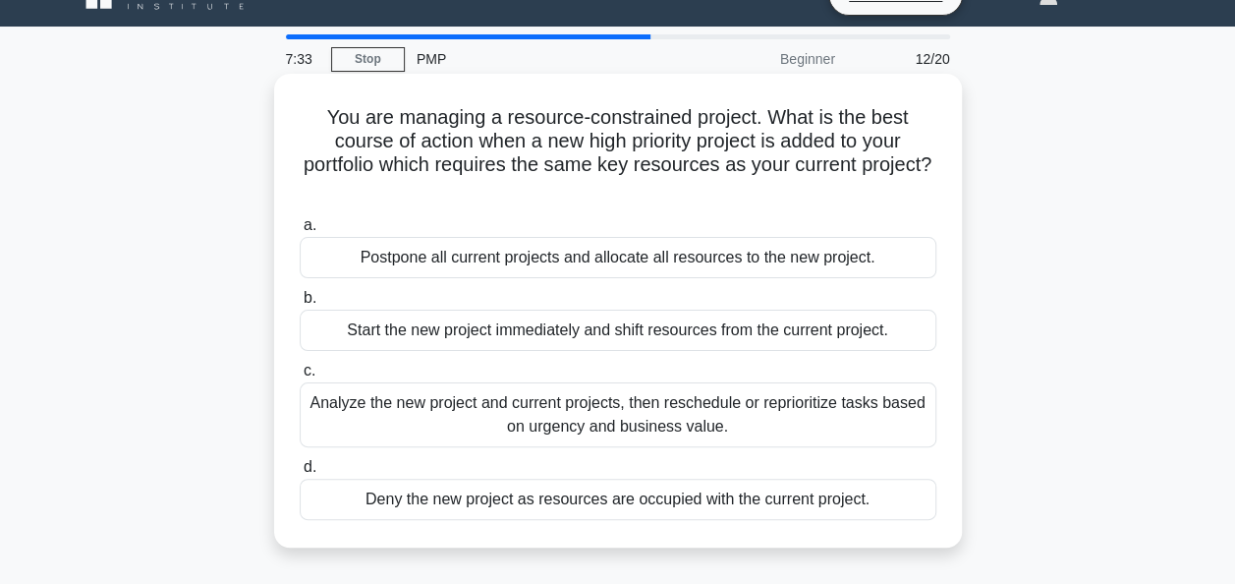
scroll to position [0, 0]
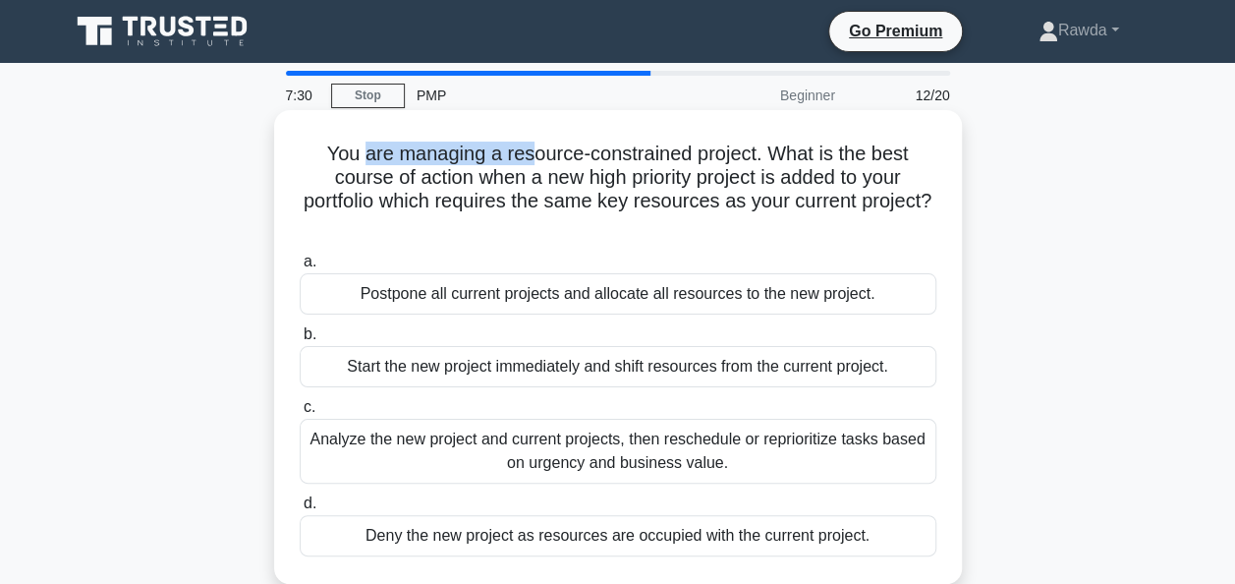
drag, startPoint x: 358, startPoint y: 147, endPoint x: 530, endPoint y: 155, distance: 172.1
click at [530, 155] on h5 "You are managing a resource-constrained project. What is the best course of act…" at bounding box center [618, 189] width 641 height 96
drag, startPoint x: 530, startPoint y: 155, endPoint x: 622, endPoint y: 152, distance: 92.4
click at [622, 152] on h5 "You are managing a resource-constrained project. What is the best course of act…" at bounding box center [618, 189] width 641 height 96
click at [711, 444] on div "Analyze the new project and current projects, then reschedule or reprioritize t…" at bounding box center [618, 451] width 637 height 65
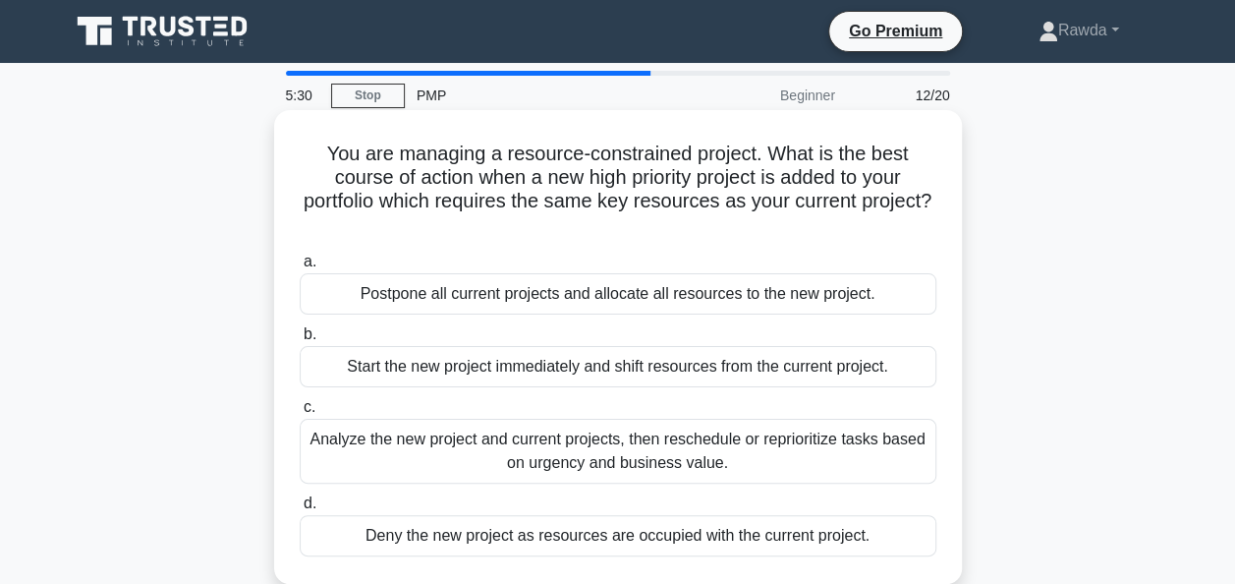
click at [300, 414] on input "c. Analyze the new project and current projects, then reschedule or reprioritiz…" at bounding box center [300, 407] width 0 height 13
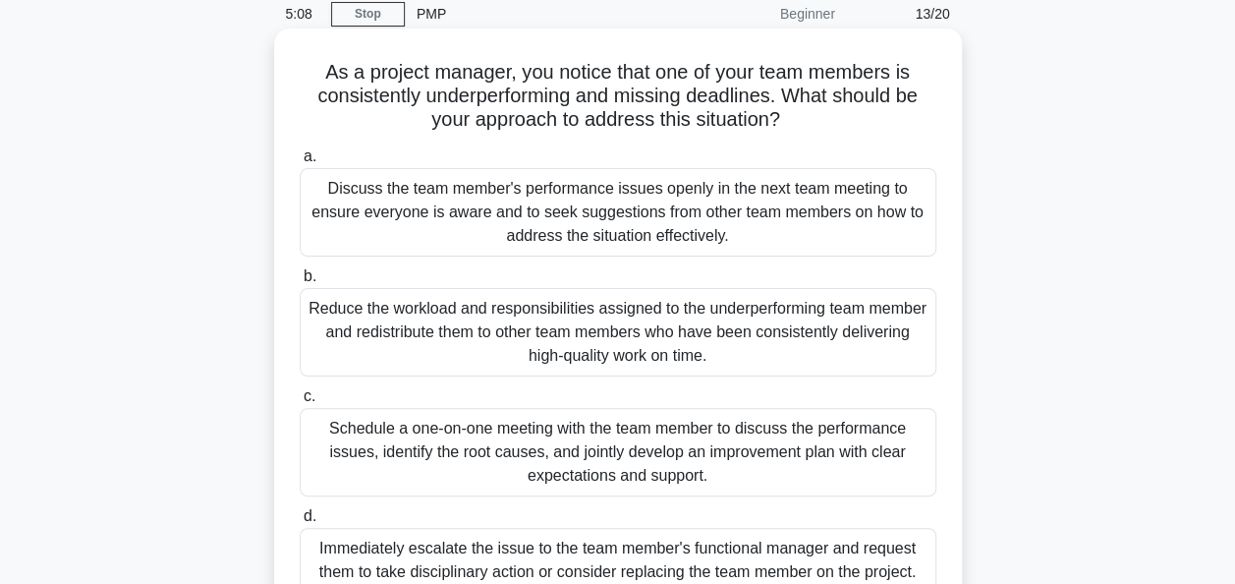
scroll to position [196, 0]
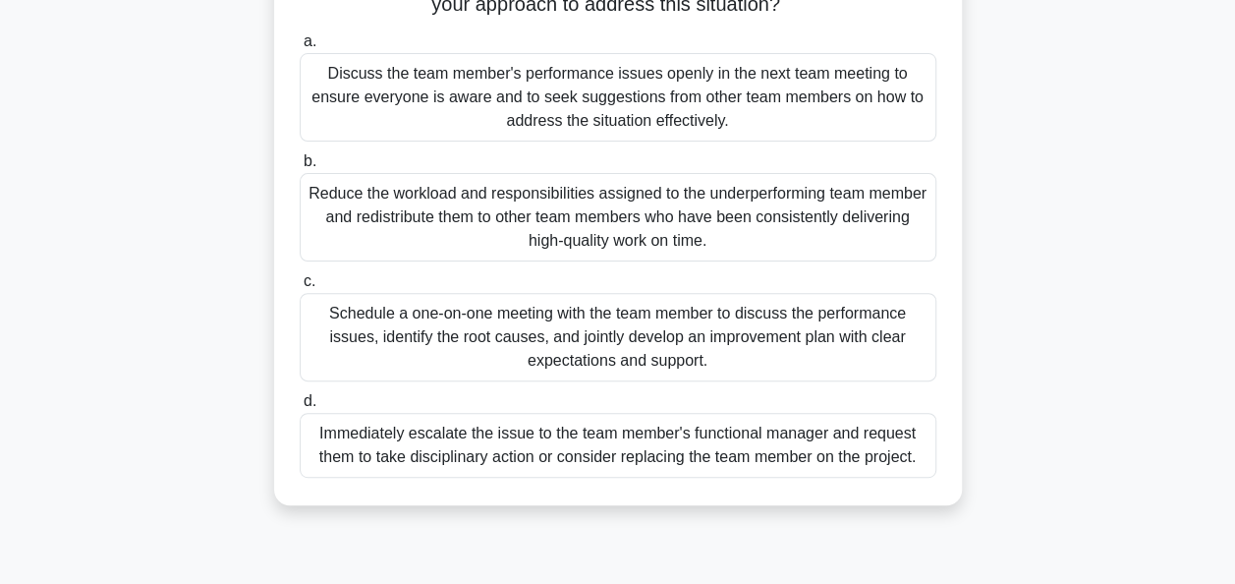
click at [447, 320] on div "Schedule a one-on-one meeting with the team member to discuss the performance i…" at bounding box center [618, 337] width 637 height 88
click at [300, 288] on input "c. Schedule a one-on-one meeting with the team member to discuss the performanc…" at bounding box center [300, 281] width 0 height 13
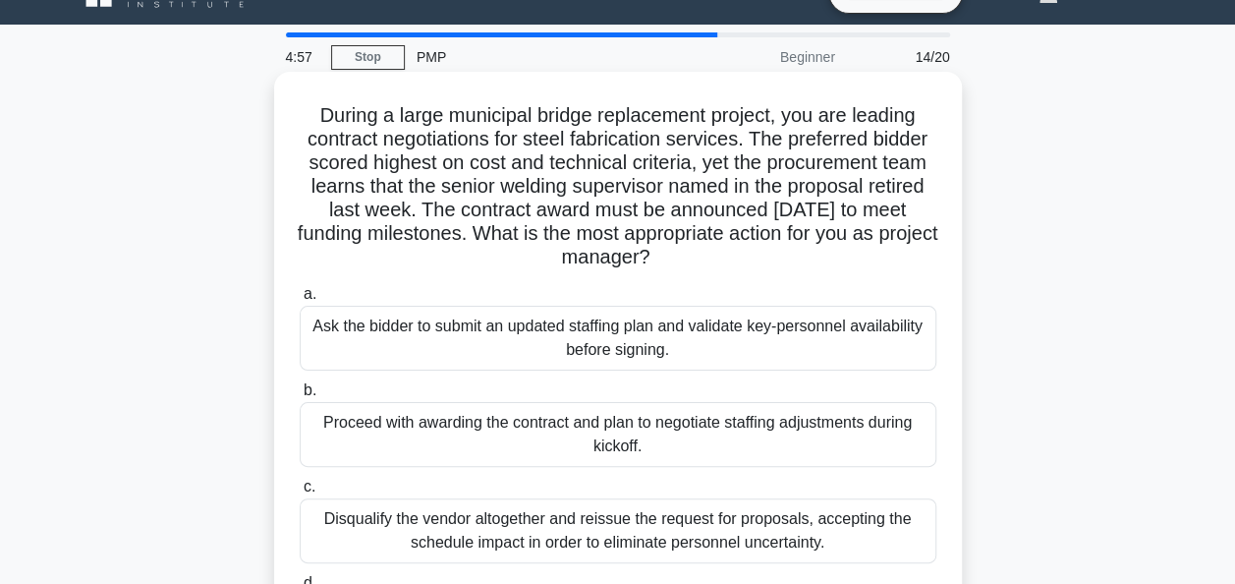
scroll to position [0, 0]
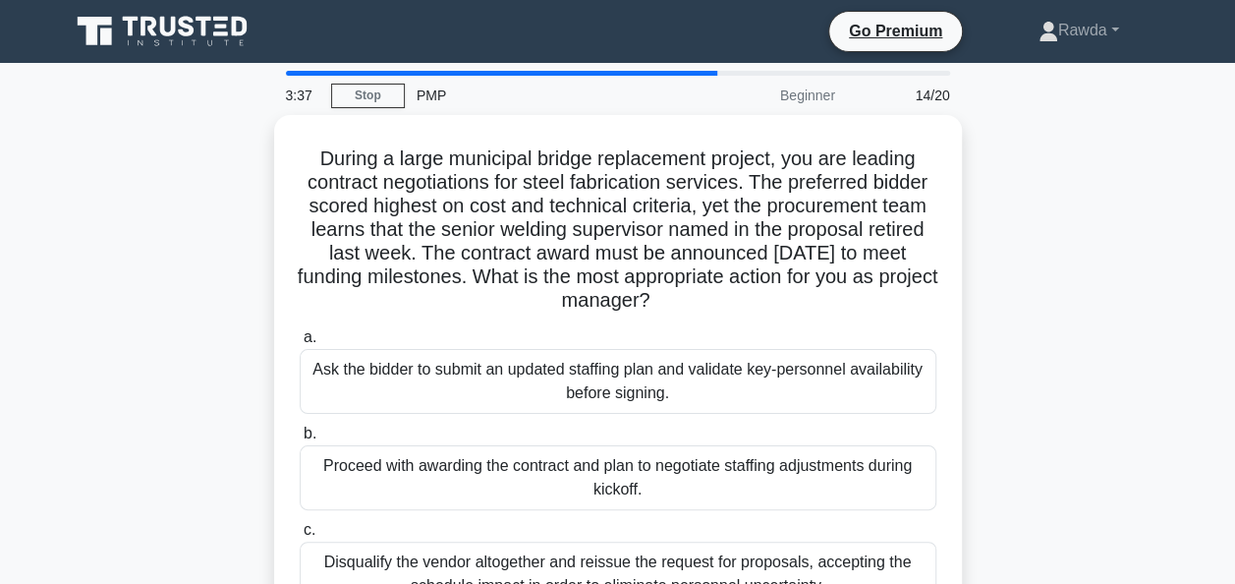
click at [1108, 358] on div "During a large municipal bridge replacement project, you are leading contract n…" at bounding box center [618, 434] width 1120 height 639
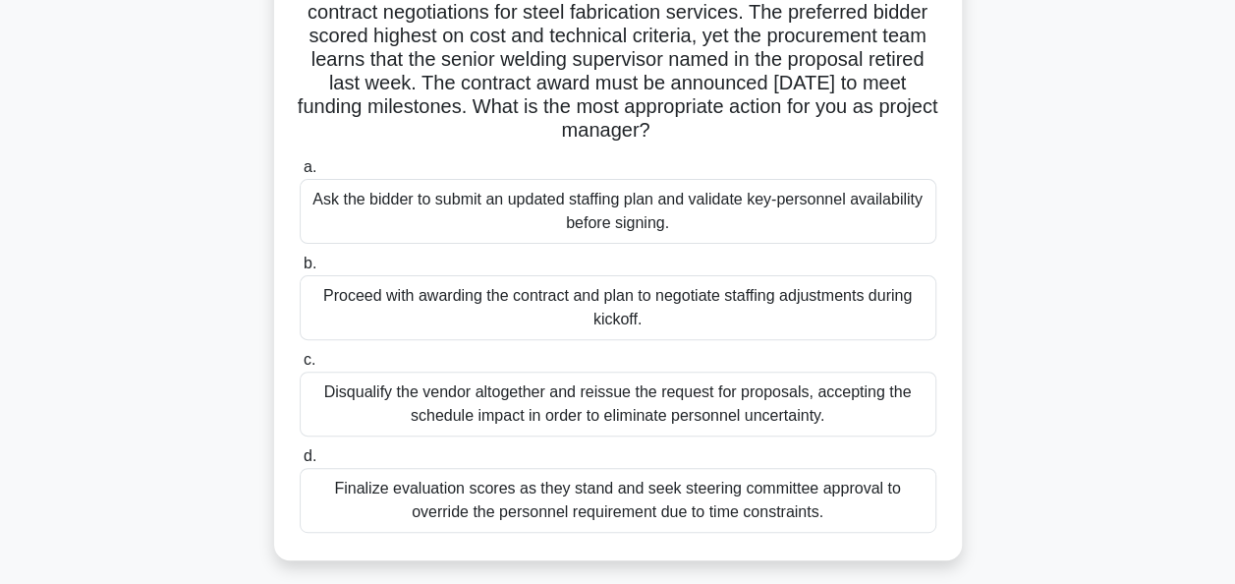
scroll to position [196, 0]
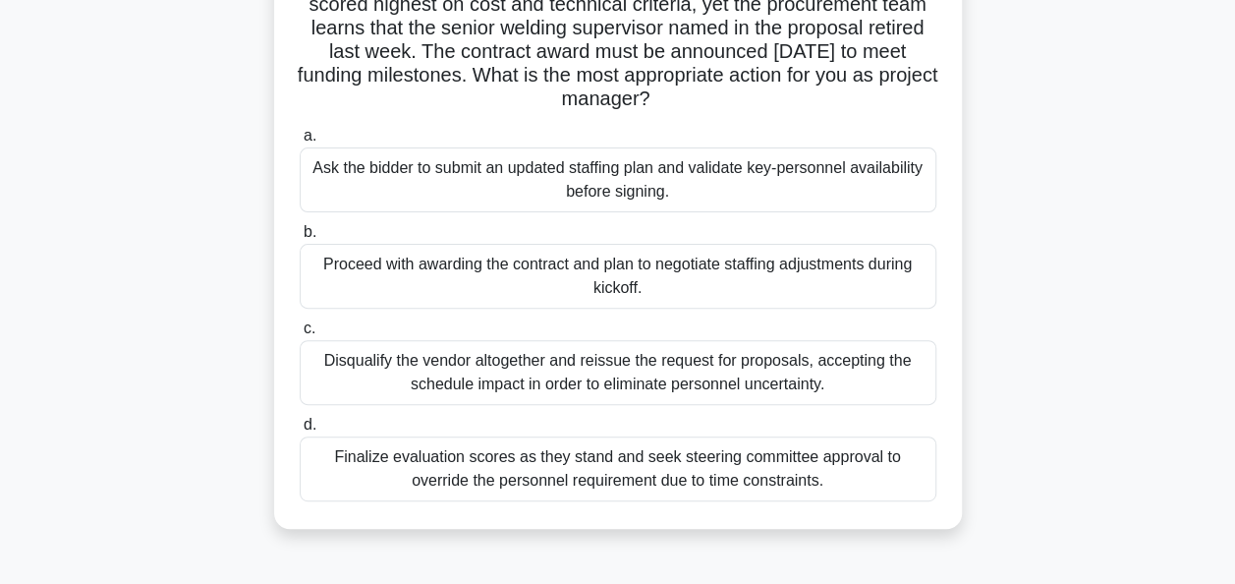
click at [835, 464] on div "Finalize evaluation scores as they stand and seek steering committee approval t…" at bounding box center [618, 468] width 637 height 65
click at [300, 431] on input "d. Finalize evaluation scores as they stand and seek steering committee approva…" at bounding box center [300, 425] width 0 height 13
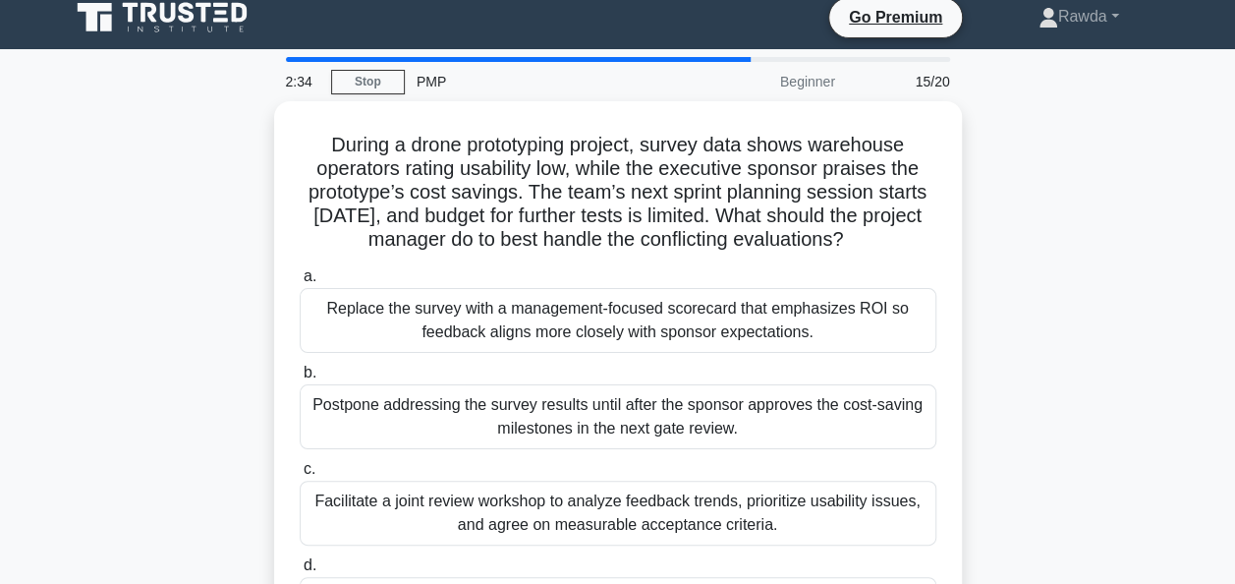
scroll to position [0, 0]
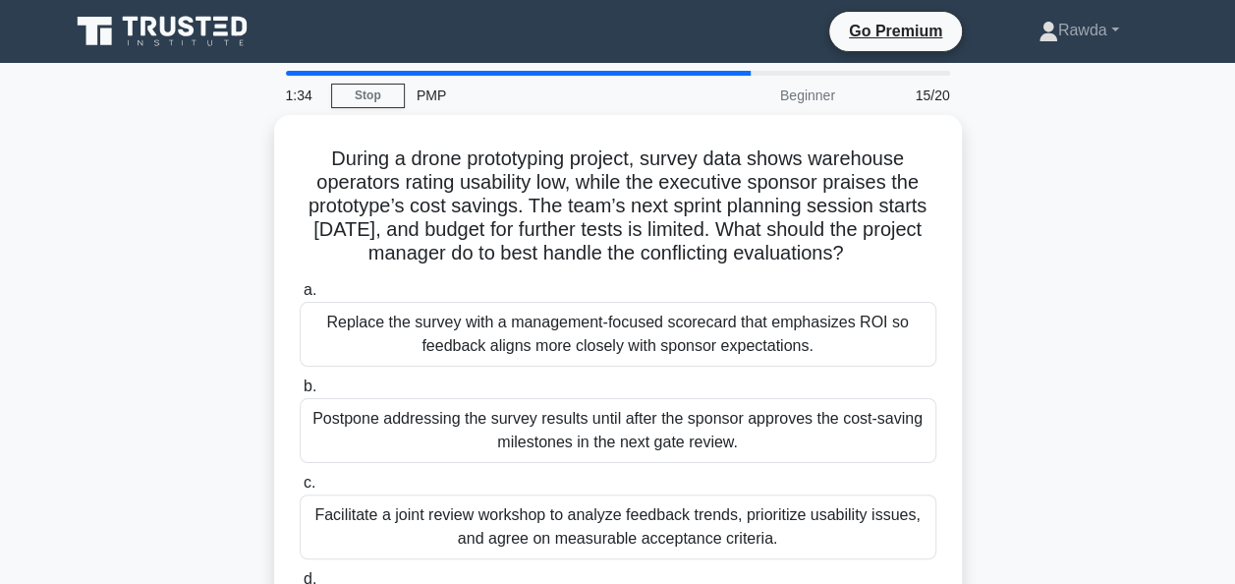
drag, startPoint x: 1150, startPoint y: 267, endPoint x: 1094, endPoint y: 238, distance: 62.4
click at [1151, 267] on div "During a drone prototyping project, survey data shows warehouse operators ratin…" at bounding box center [618, 410] width 1120 height 591
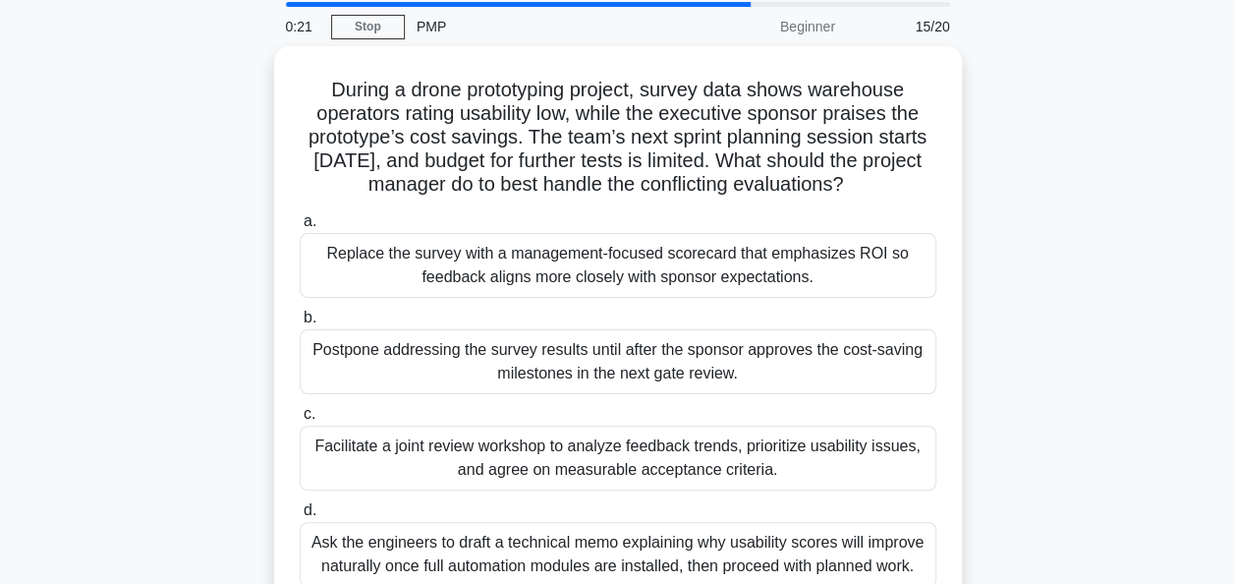
scroll to position [98, 0]
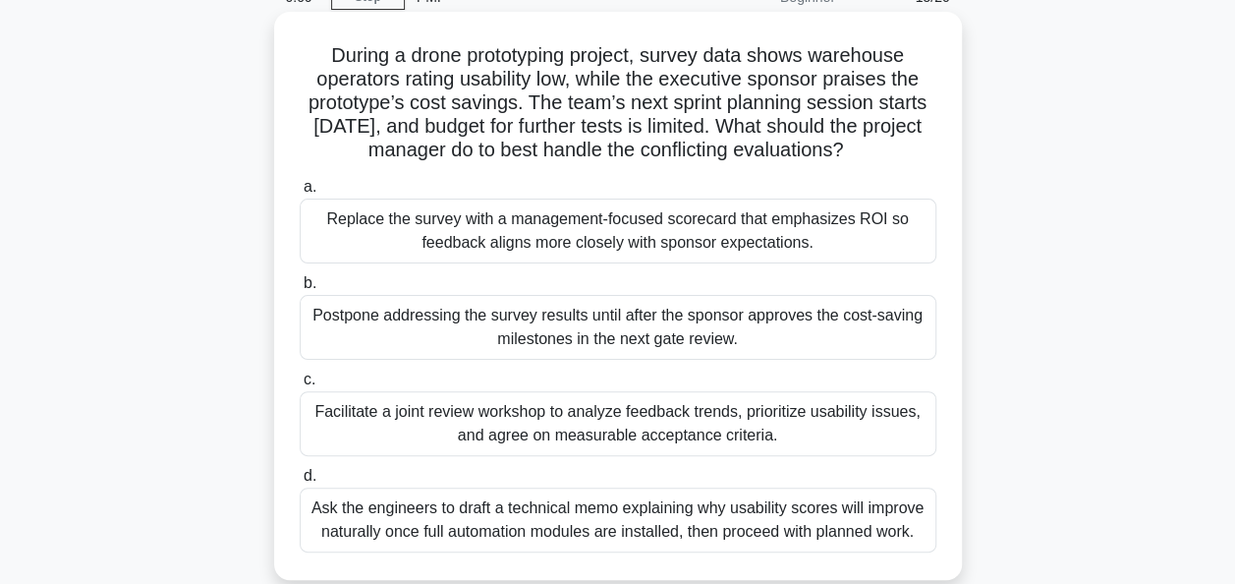
click at [629, 428] on div "Facilitate a joint review workshop to analyze feedback trends, prioritize usabi…" at bounding box center [618, 423] width 637 height 65
click at [300, 386] on input "c. Facilitate a joint review workshop to analyze feedback trends, prioritize us…" at bounding box center [300, 379] width 0 height 13
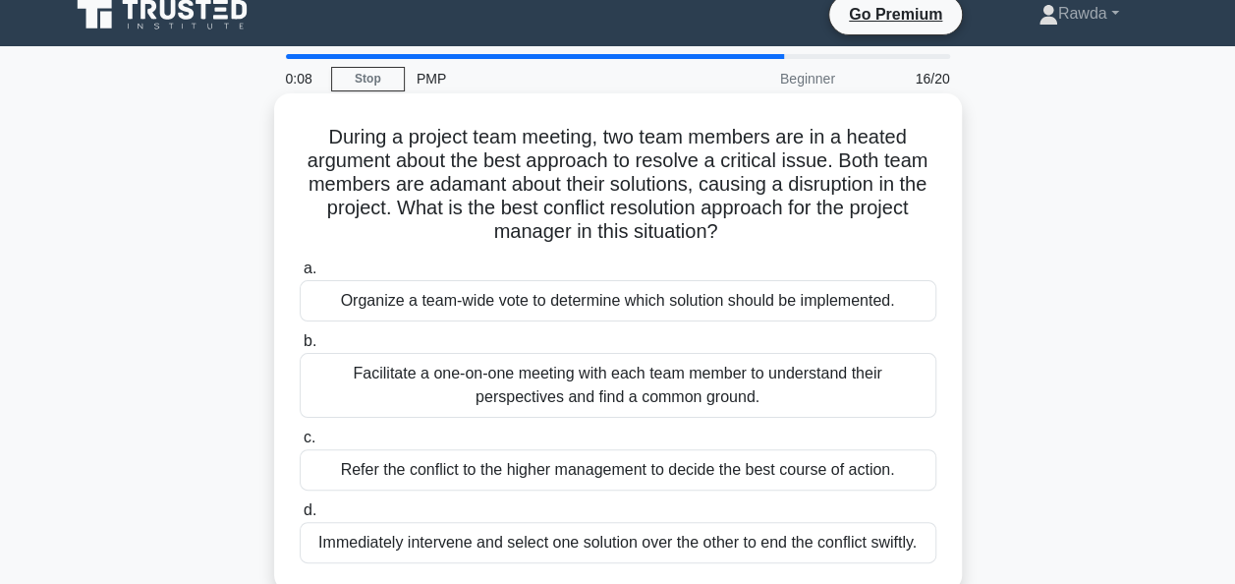
scroll to position [0, 0]
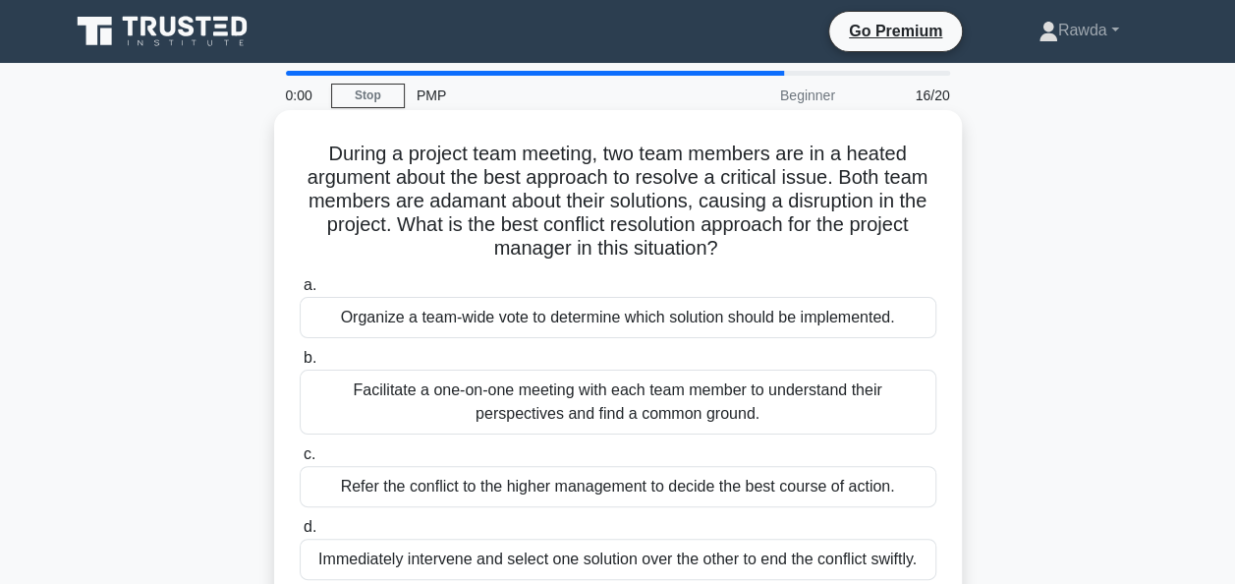
click at [678, 391] on div "Facilitate a one-on-one meeting with each team member to understand their persp…" at bounding box center [618, 401] width 637 height 65
click at [300, 365] on input "b. Facilitate a one-on-one meeting with each team member to understand their pe…" at bounding box center [300, 358] width 0 height 13
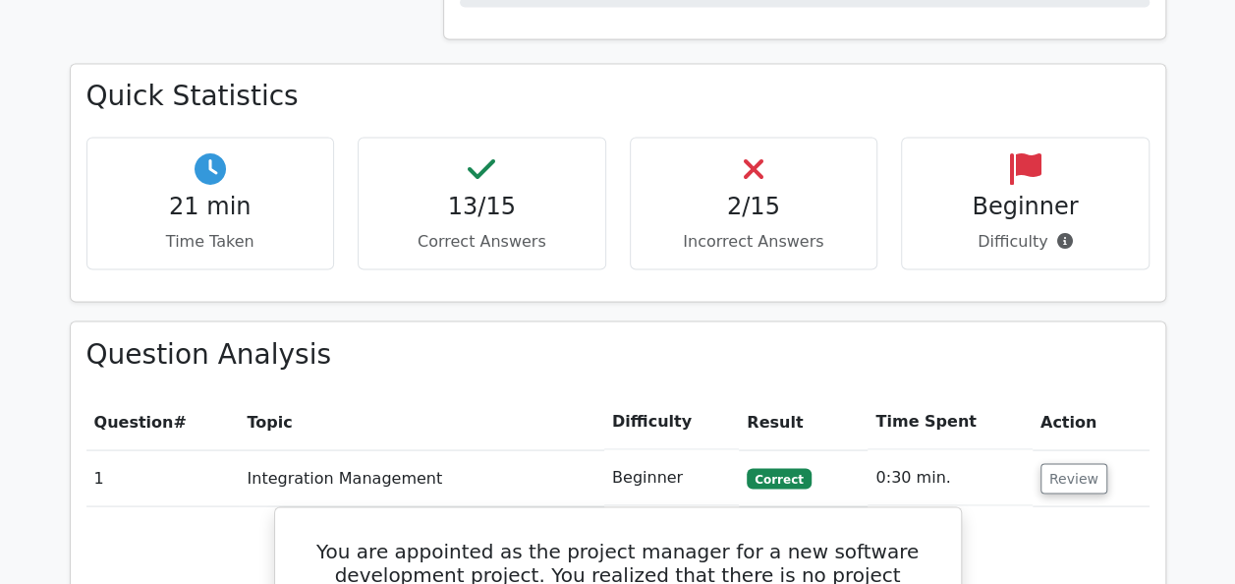
scroll to position [1670, 0]
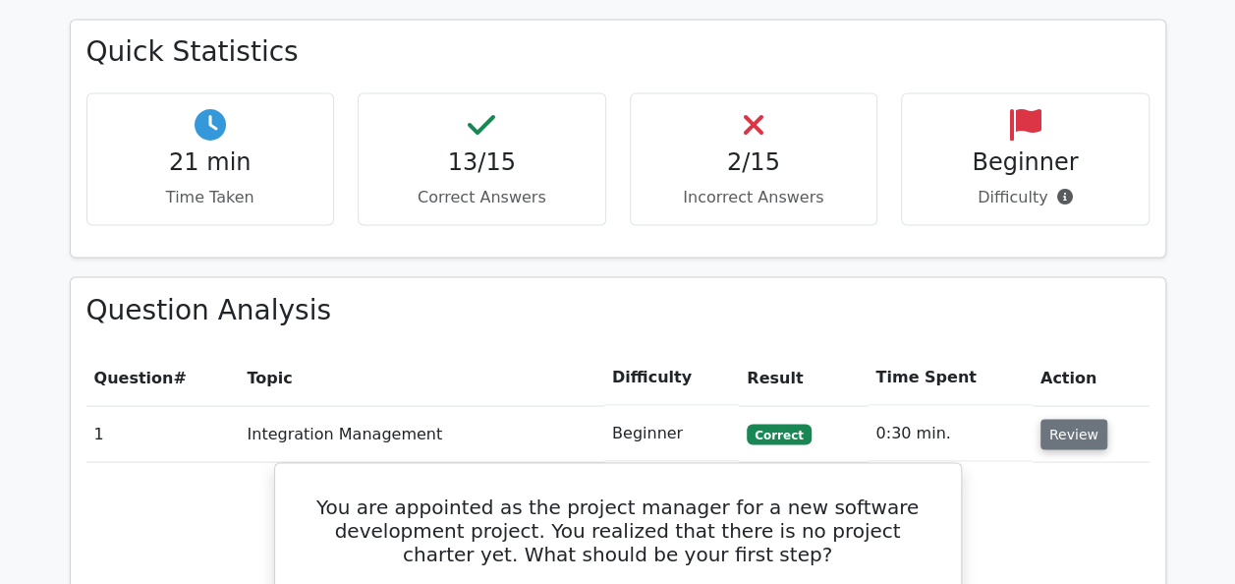
click at [1077, 419] on button "Review" at bounding box center [1073, 434] width 67 height 30
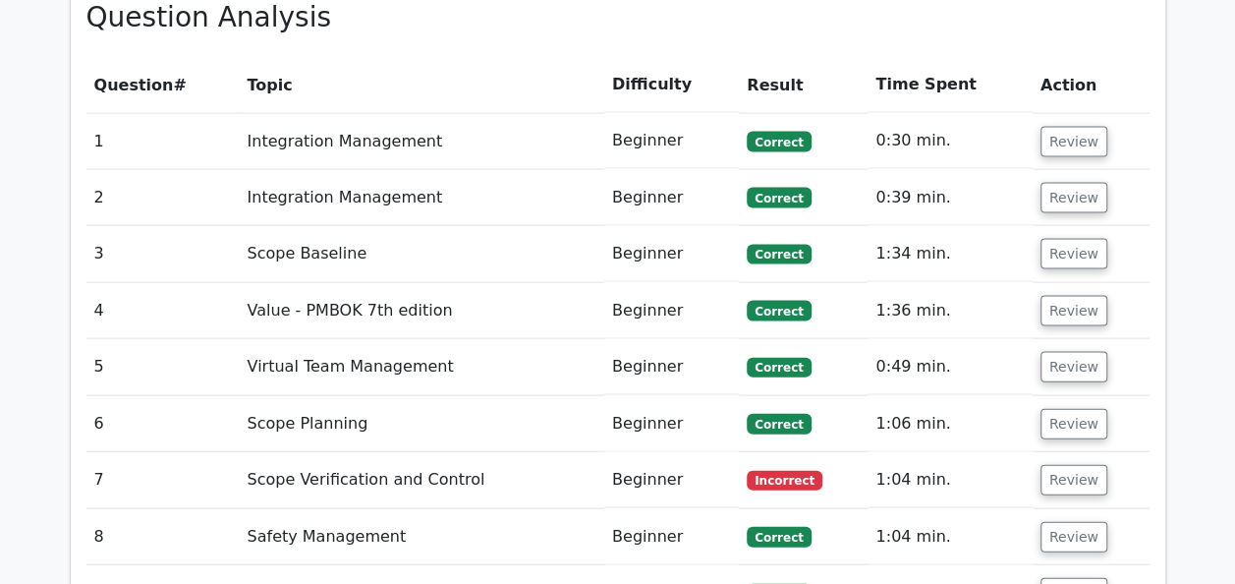
scroll to position [1965, 0]
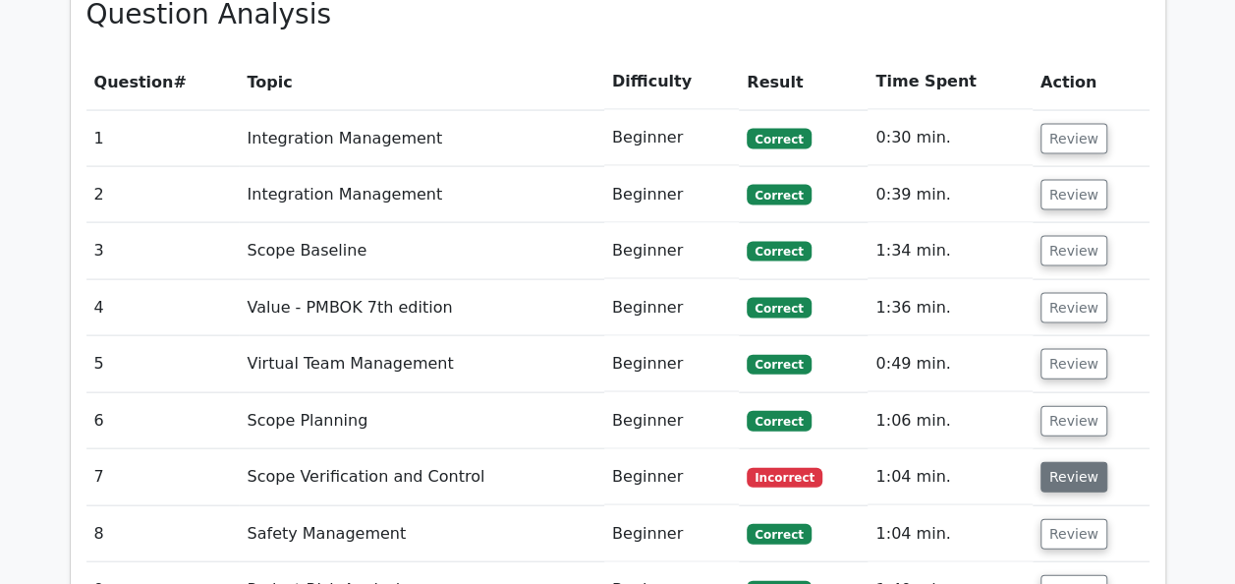
click at [1065, 462] on button "Review" at bounding box center [1073, 477] width 67 height 30
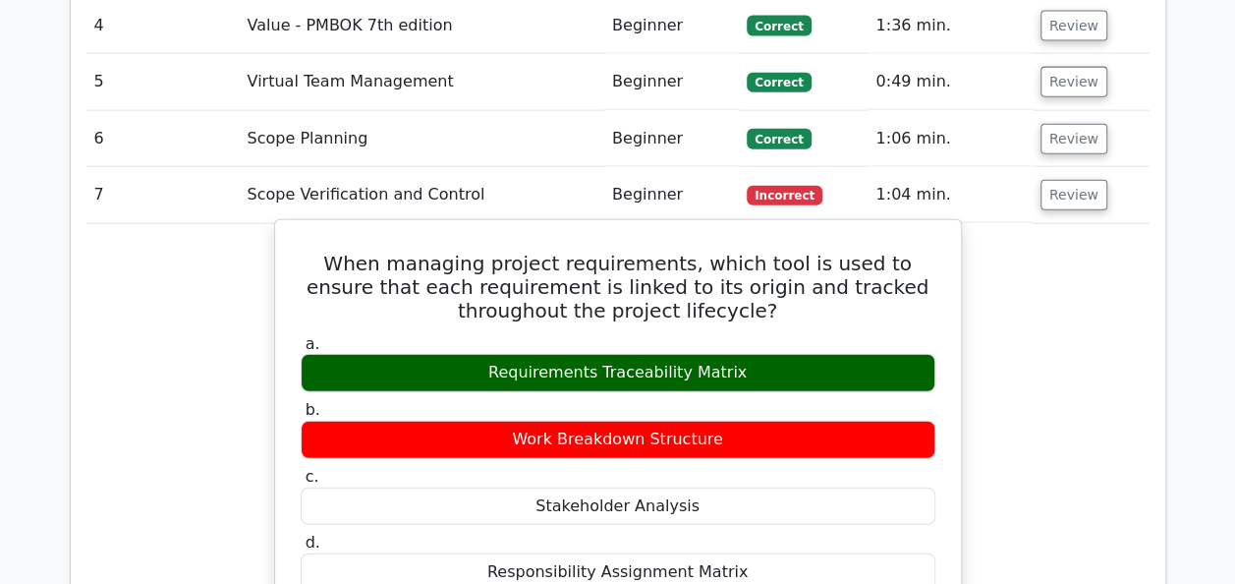
scroll to position [2260, 0]
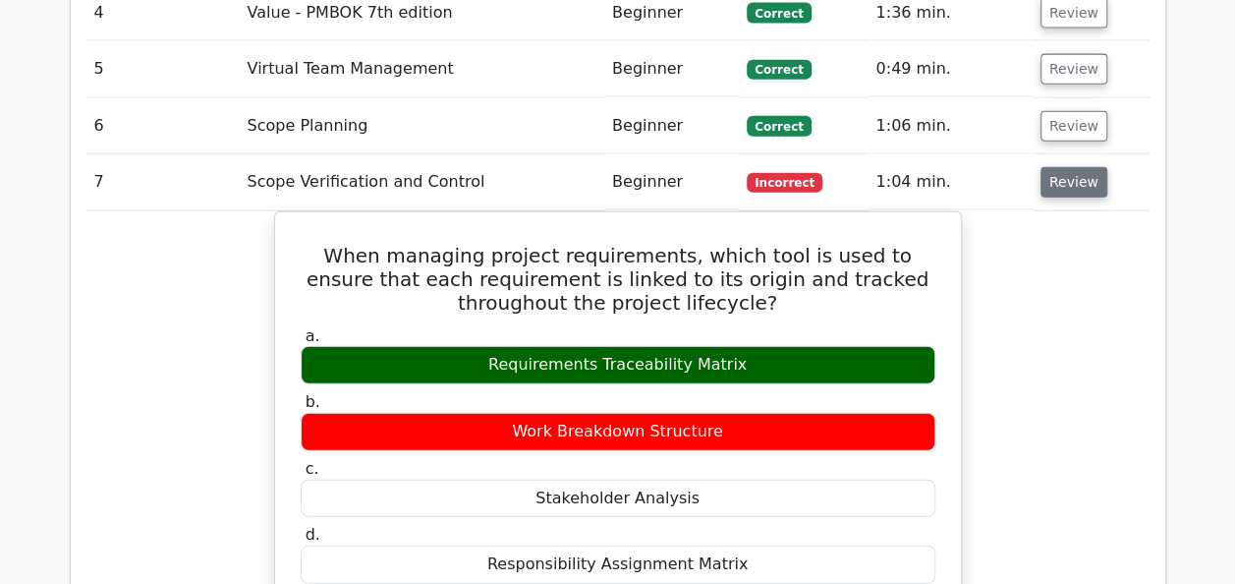
click at [1064, 167] on button "Review" at bounding box center [1073, 182] width 67 height 30
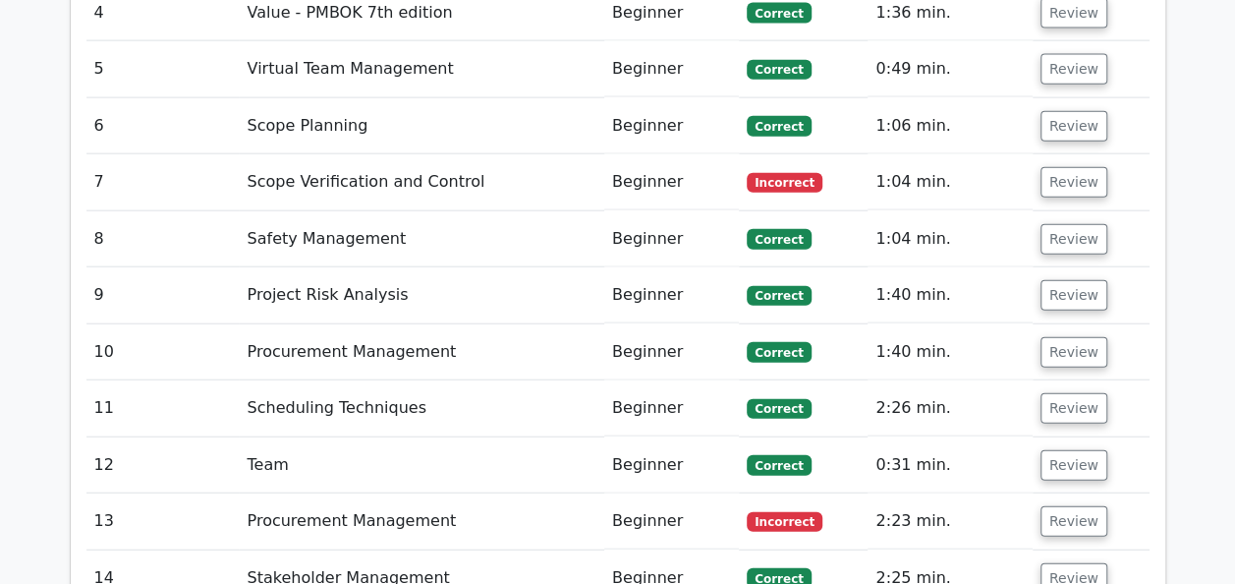
scroll to position [2358, 0]
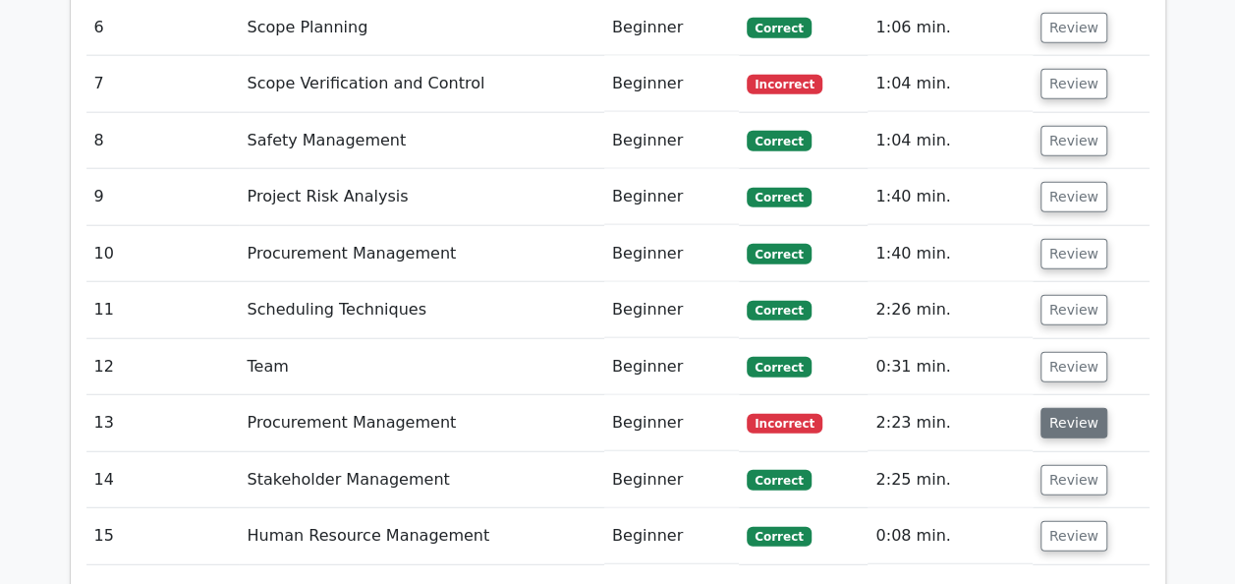
click at [1056, 408] on button "Review" at bounding box center [1073, 423] width 67 height 30
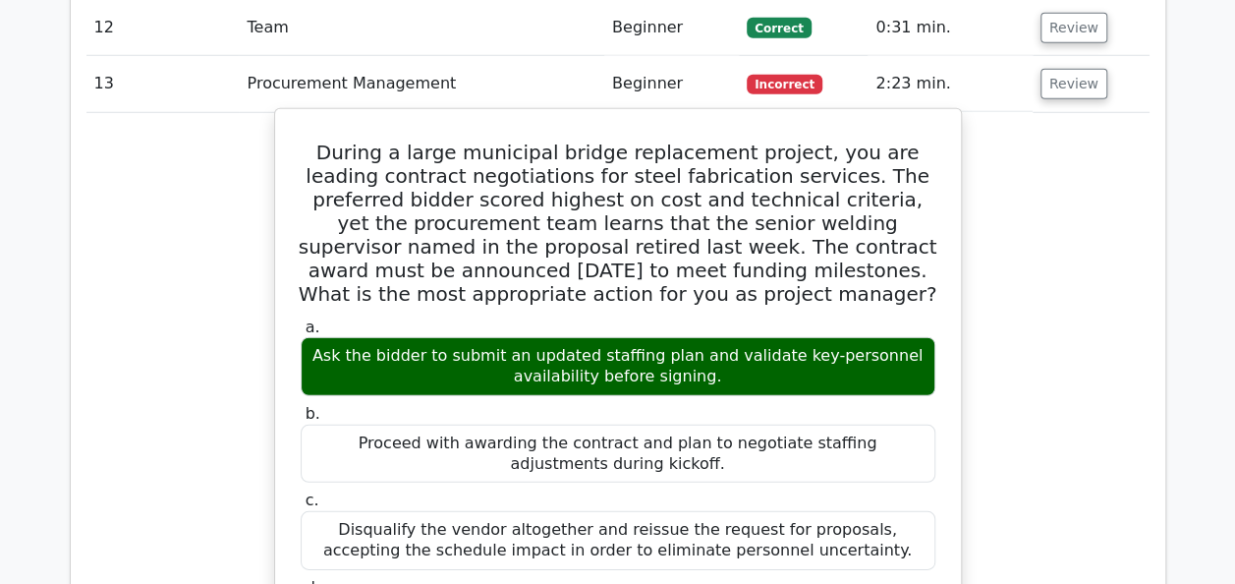
scroll to position [2554, 0]
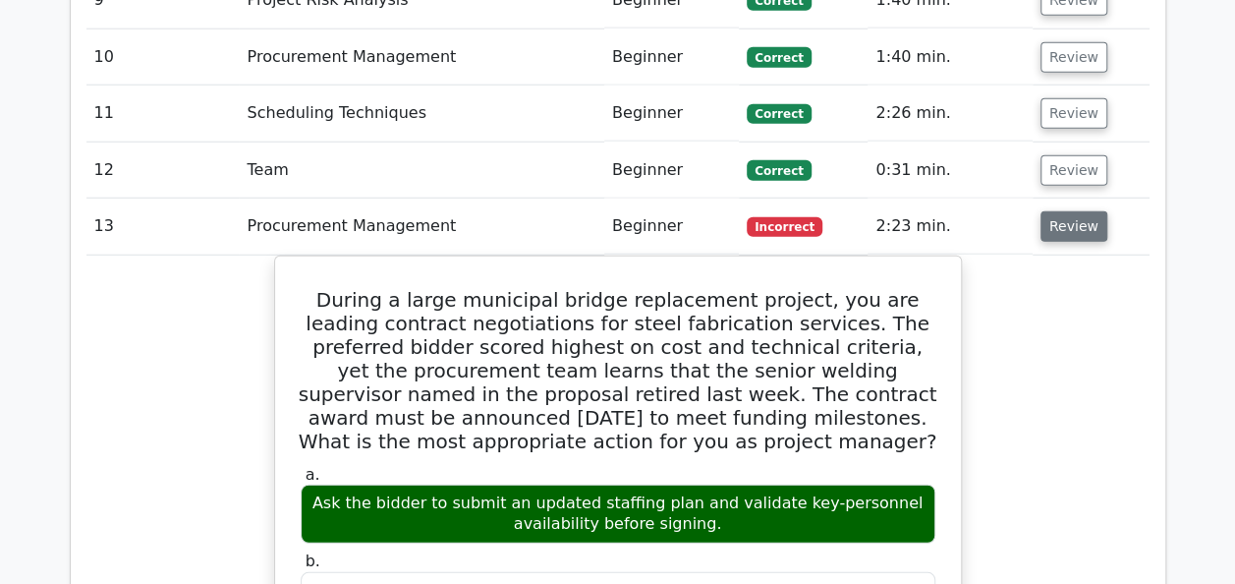
click at [1066, 211] on button "Review" at bounding box center [1073, 226] width 67 height 30
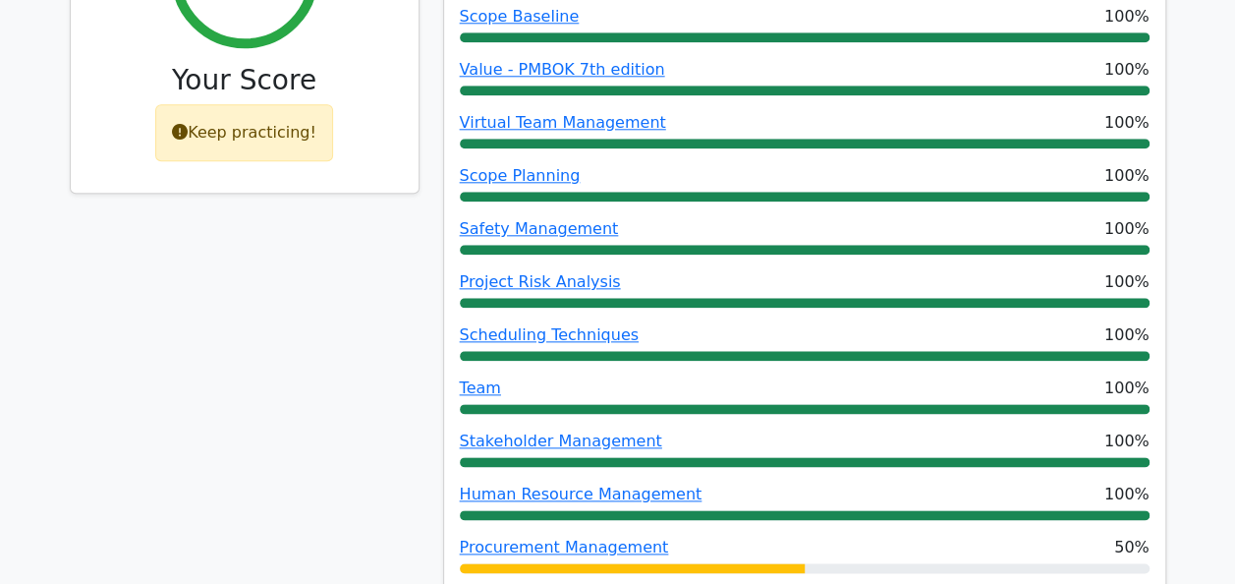
scroll to position [1081, 0]
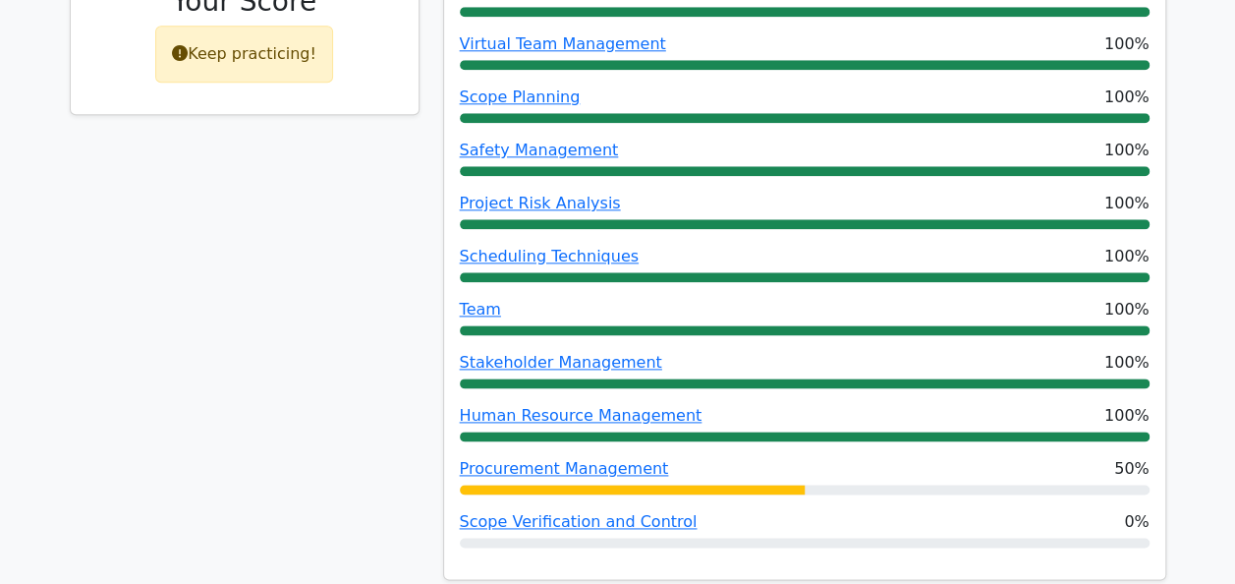
click at [637, 484] on div at bounding box center [632, 489] width 345 height 10
click at [1088, 457] on div "Procurement Management 50%" at bounding box center [805, 469] width 690 height 24
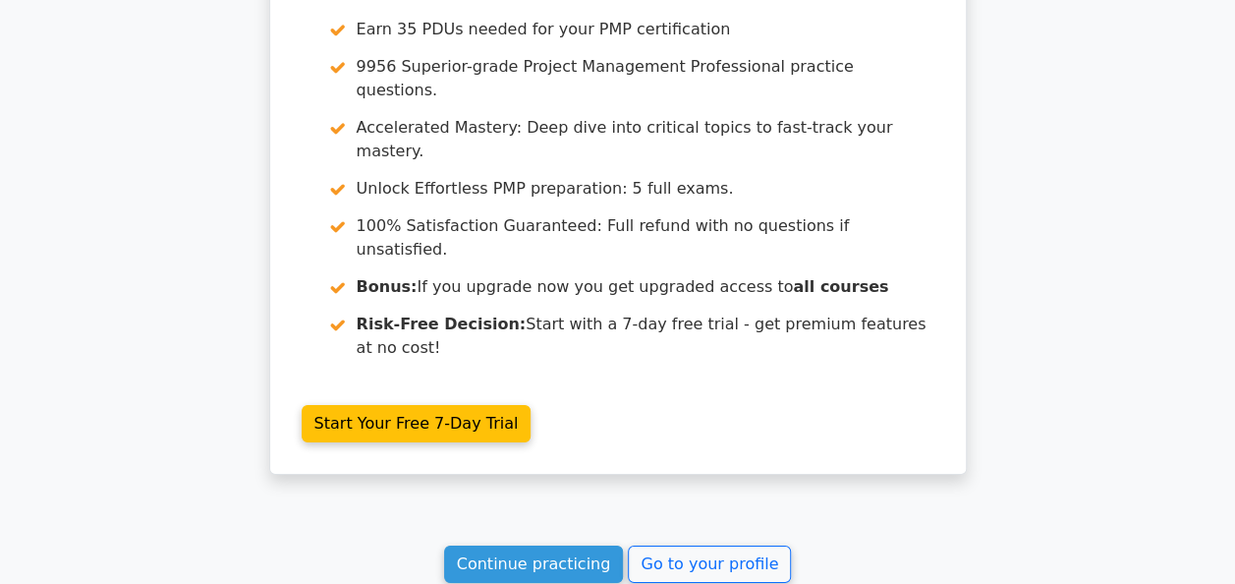
scroll to position [3210, 0]
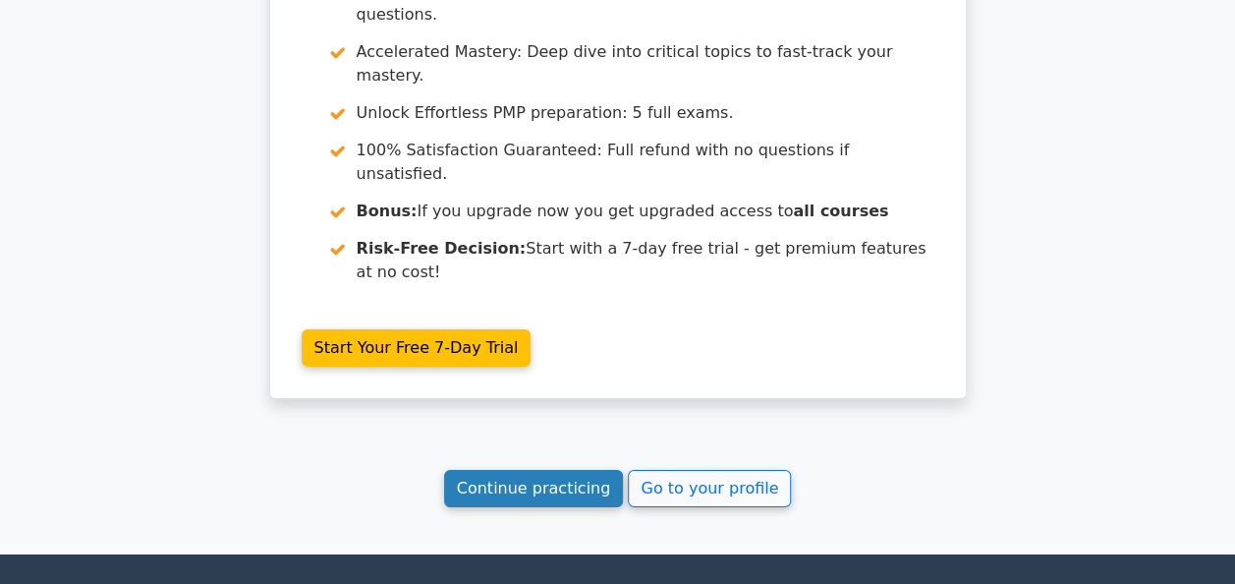
click at [558, 470] on link "Continue practicing" at bounding box center [534, 488] width 180 height 37
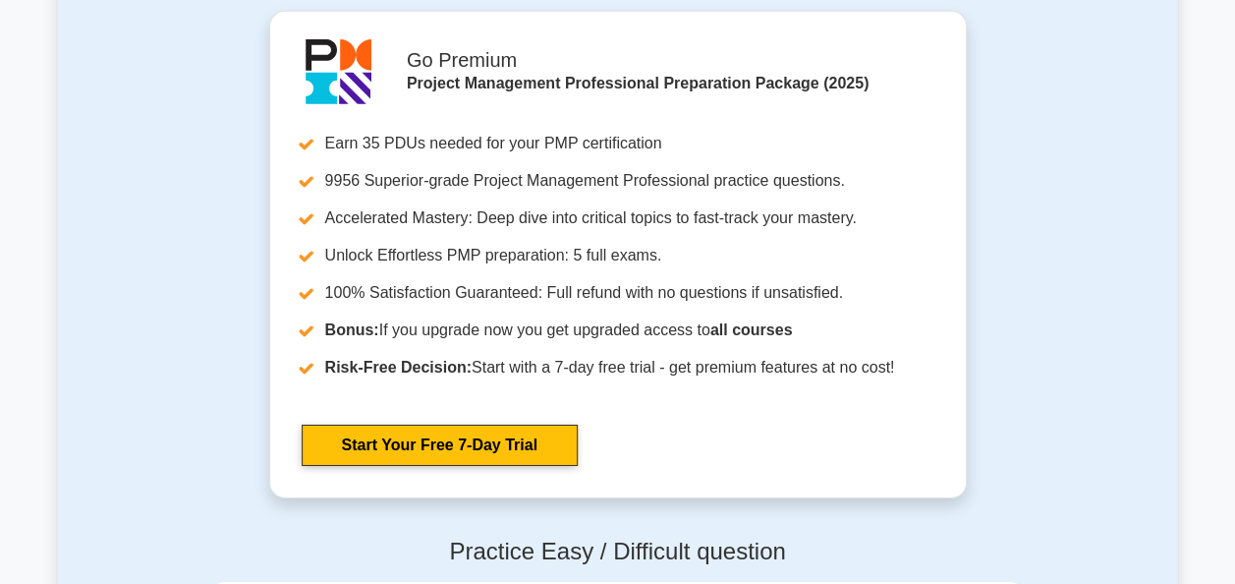
scroll to position [6919, 0]
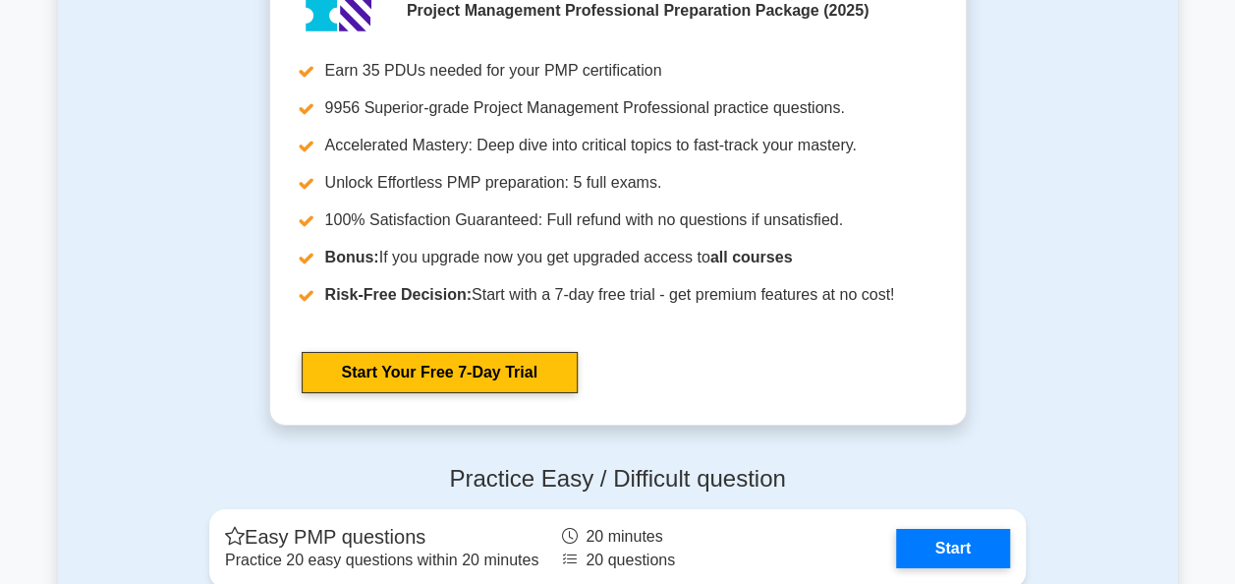
click at [1125, 499] on div "Practice Easy / Difficult question Easy PMP questions Practice 20 easy question…" at bounding box center [618, 581] width 1120 height 264
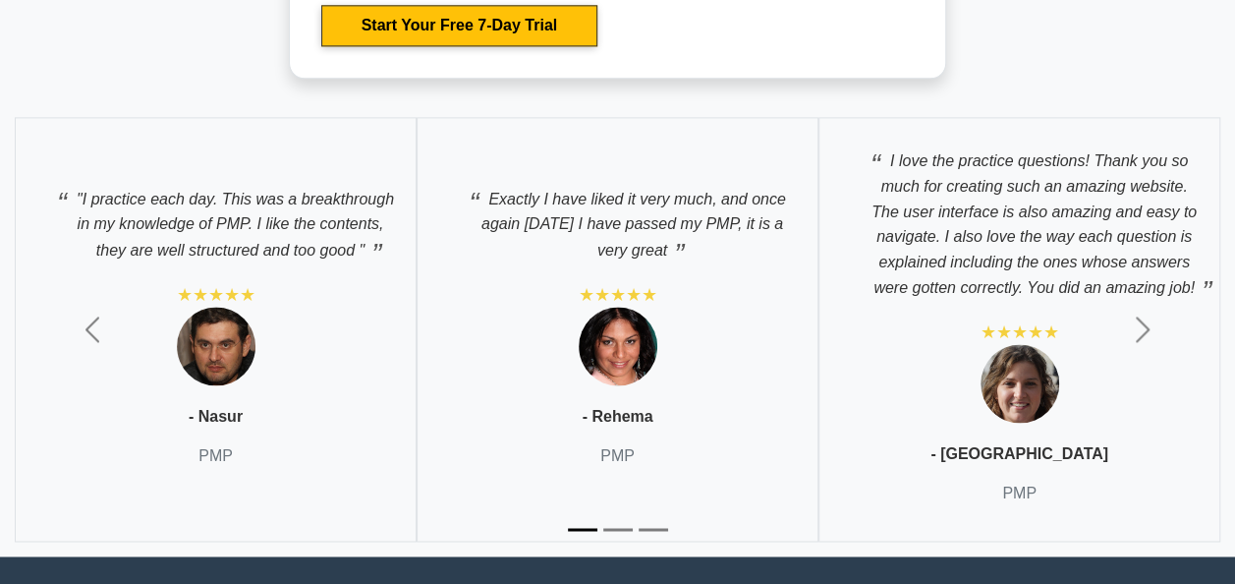
scroll to position [8884, 0]
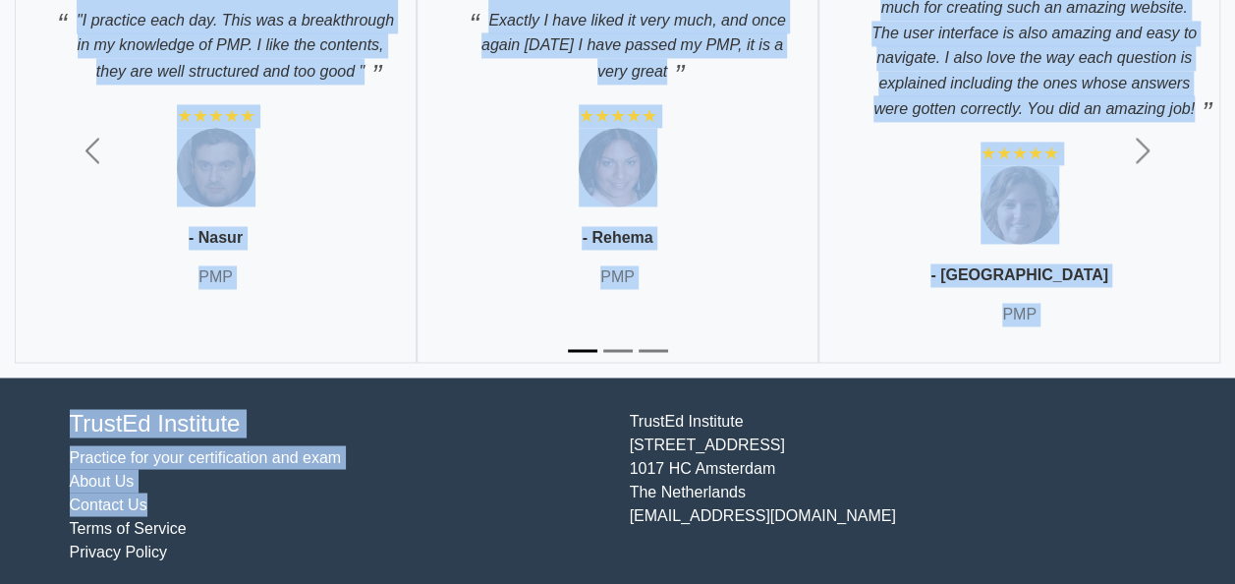
drag, startPoint x: 1247, startPoint y: 354, endPoint x: 513, endPoint y: 495, distance: 747.4
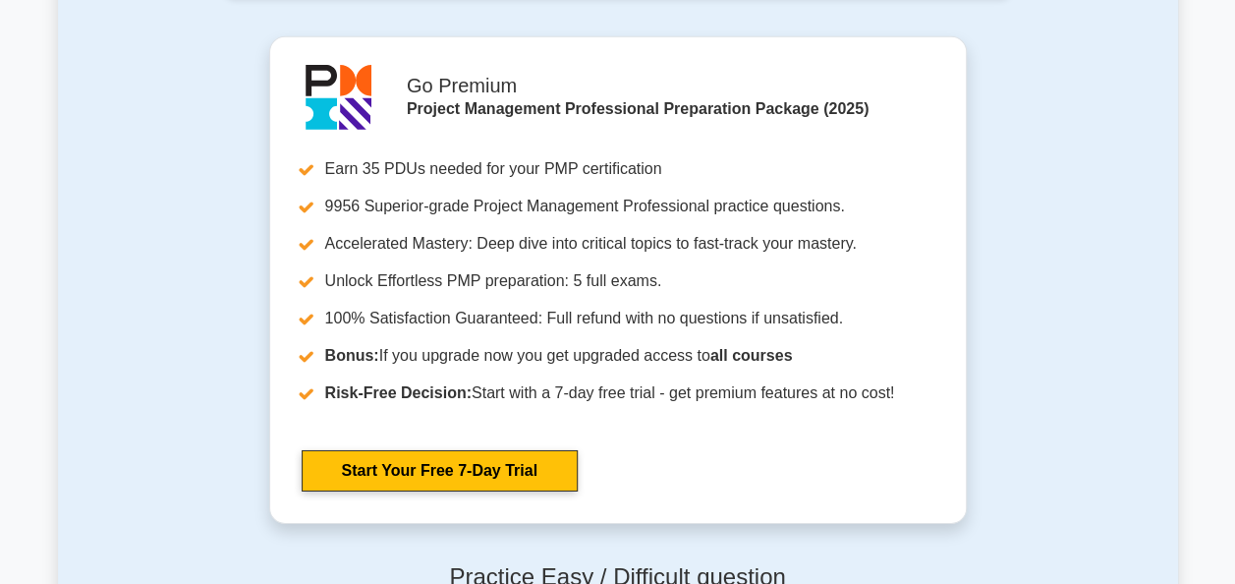
scroll to position [7115, 0]
